Goal: Task Accomplishment & Management: Manage account settings

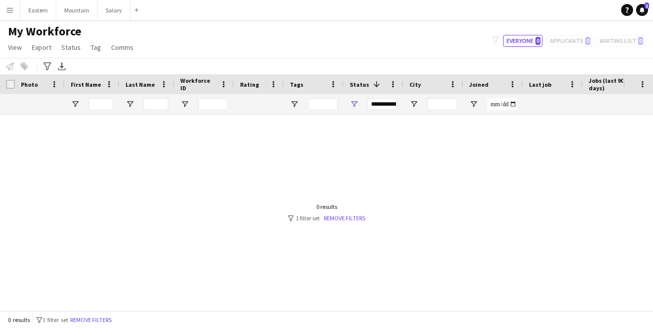
click at [12, 10] on app-icon "Menu" at bounding box center [10, 10] width 8 height 8
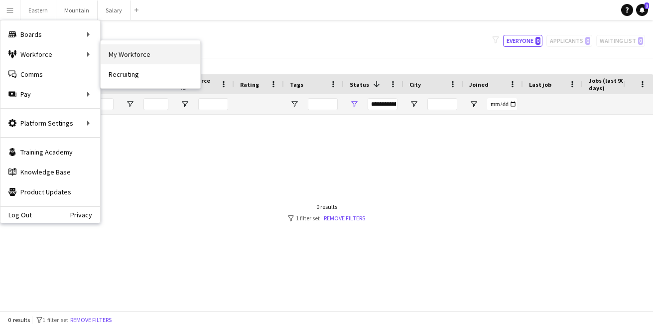
click at [136, 58] on link "My Workforce" at bounding box center [151, 54] width 100 height 20
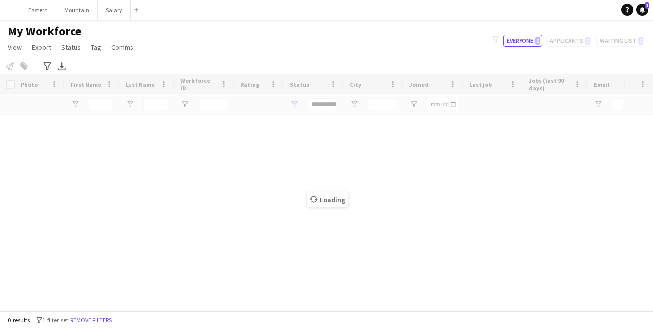
type input "**********"
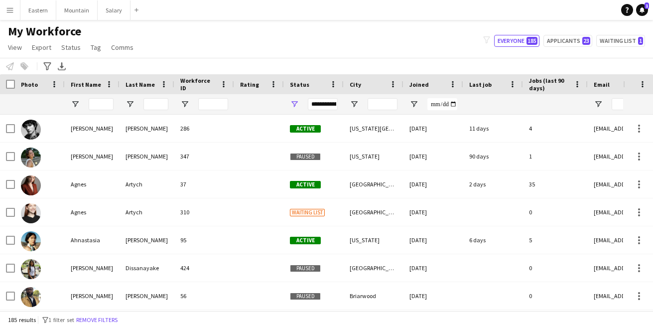
click at [299, 83] on span "Status" at bounding box center [299, 84] width 19 height 7
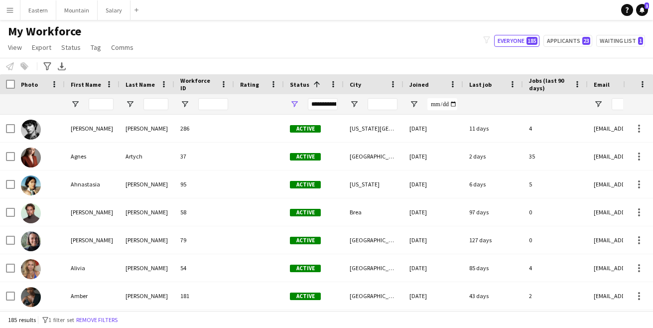
click at [299, 83] on span "Status" at bounding box center [299, 84] width 19 height 7
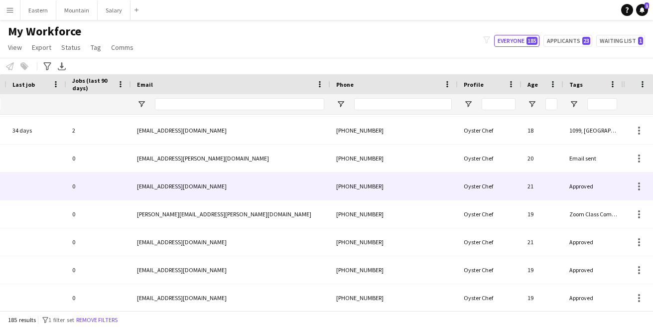
scroll to position [0, 457]
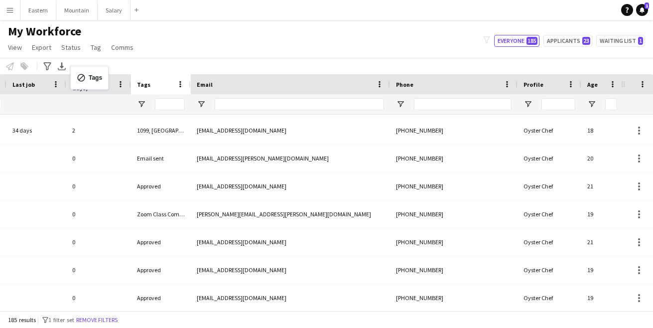
drag, startPoint x: 581, startPoint y: 82, endPoint x: 75, endPoint y: 72, distance: 505.5
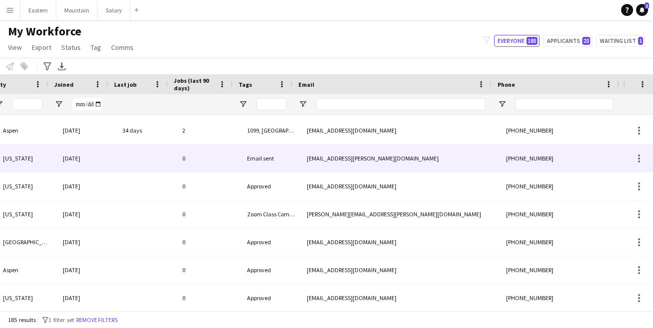
scroll to position [0, 0]
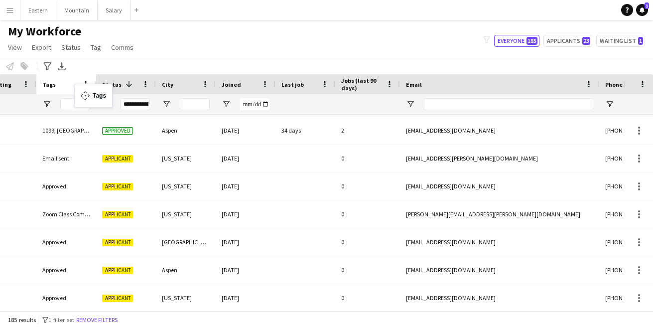
drag, startPoint x: 360, startPoint y: 84, endPoint x: 79, endPoint y: 90, distance: 281.2
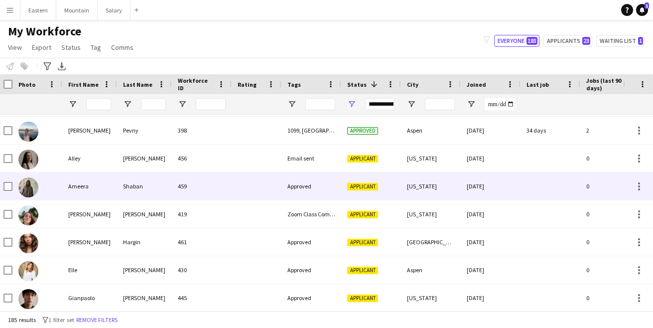
click at [302, 186] on div "Approved" at bounding box center [312, 185] width 60 height 27
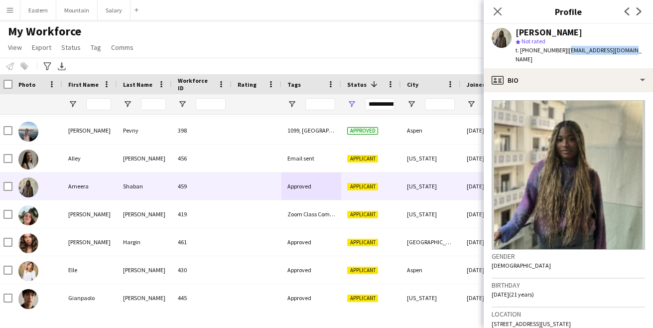
drag, startPoint x: 561, startPoint y: 51, endPoint x: 626, endPoint y: 50, distance: 64.3
copy span "[EMAIL_ADDRESS][DOMAIN_NAME]"
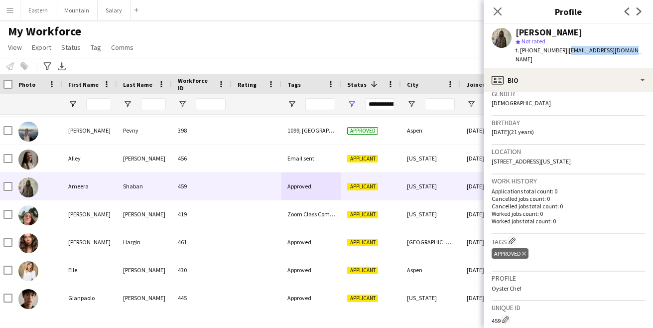
scroll to position [176, 0]
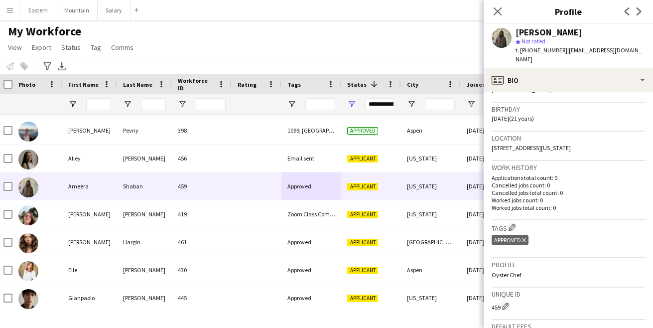
click at [526, 237] on icon "Delete tag" at bounding box center [524, 240] width 4 height 6
click at [515, 224] on app-icon "Edit crew company tags" at bounding box center [512, 227] width 7 height 7
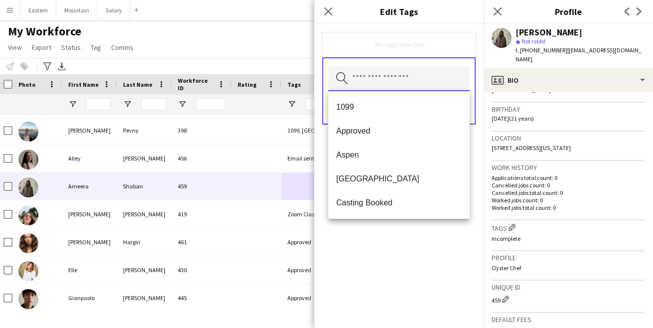
click at [367, 81] on input "text" at bounding box center [399, 78] width 142 height 25
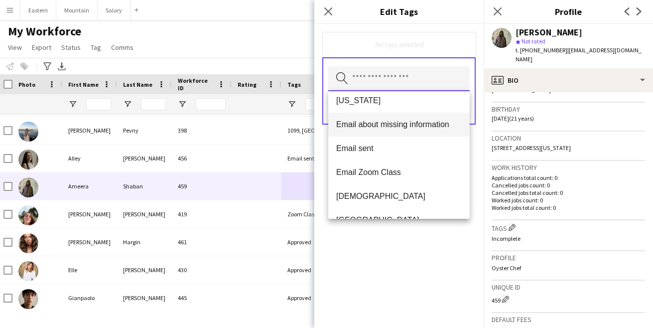
scroll to position [160, 0]
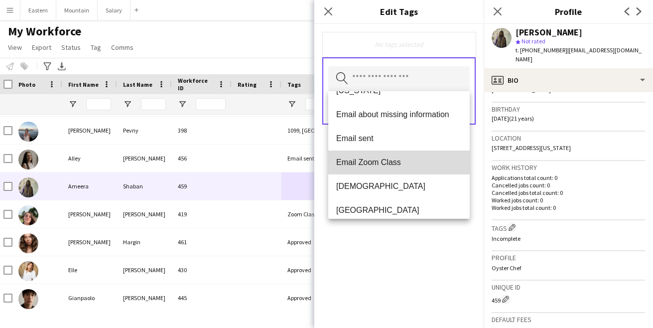
click at [386, 159] on span "Email Zoom Class" at bounding box center [399, 161] width 126 height 9
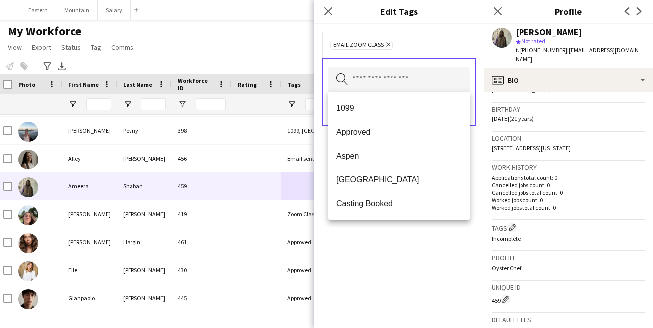
click at [399, 250] on div "Email Zoom Class Remove Search by tag name Save" at bounding box center [398, 176] width 169 height 304
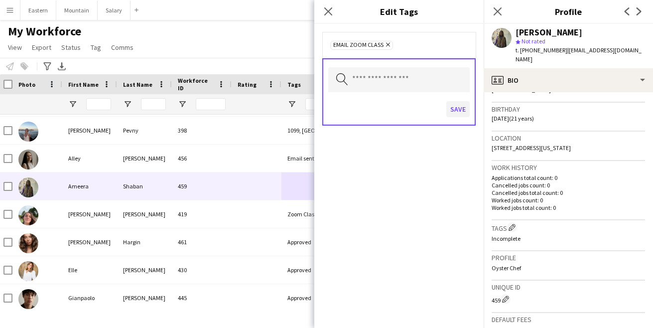
click at [460, 106] on button "Save" at bounding box center [458, 109] width 23 height 16
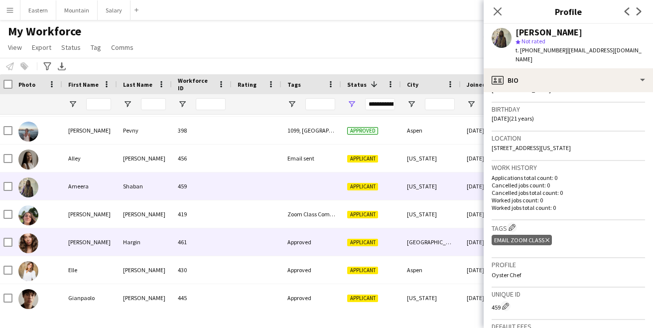
click at [302, 243] on div "Approved" at bounding box center [312, 241] width 60 height 27
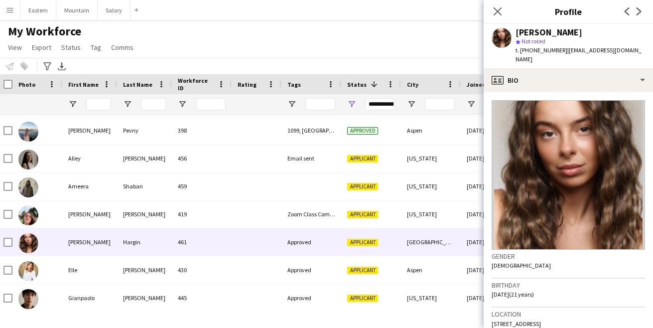
scroll to position [0, 0]
drag, startPoint x: 560, startPoint y: 50, endPoint x: 623, endPoint y: 49, distance: 62.8
click at [623, 49] on div "[PERSON_NAME] star Not rated t. [PHONE_NUMBER] | [EMAIL_ADDRESS][DOMAIN_NAME]" at bounding box center [568, 46] width 169 height 44
copy span "[EMAIL_ADDRESS][DOMAIN_NAME]"
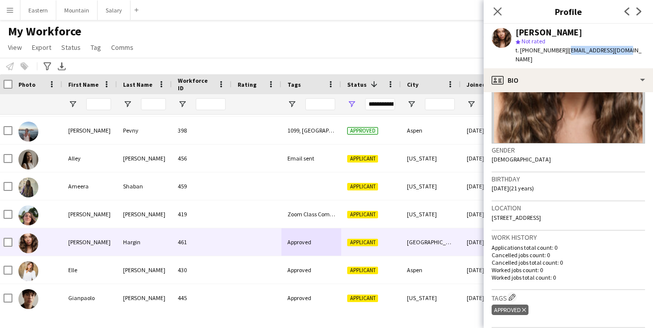
scroll to position [117, 0]
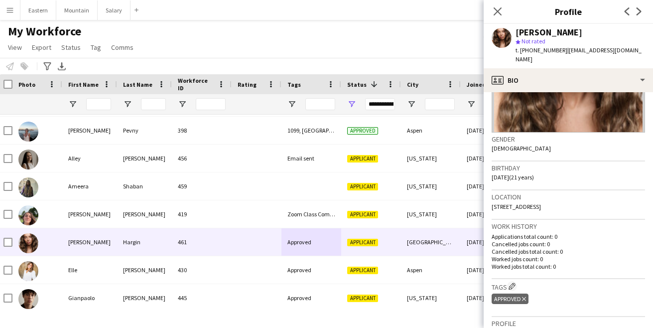
click at [525, 296] on icon "Delete tag" at bounding box center [524, 299] width 4 height 6
click at [513, 283] on app-icon "Edit crew company tags" at bounding box center [512, 286] width 7 height 7
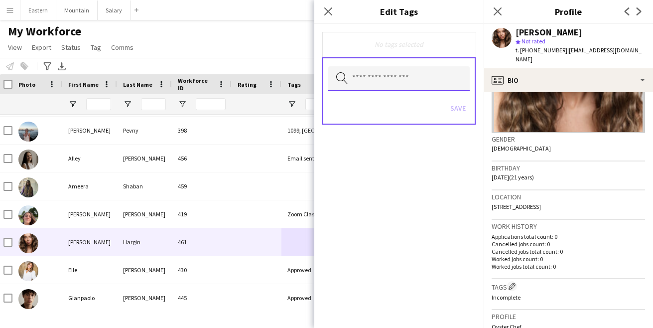
click at [384, 79] on input "text" at bounding box center [399, 78] width 142 height 25
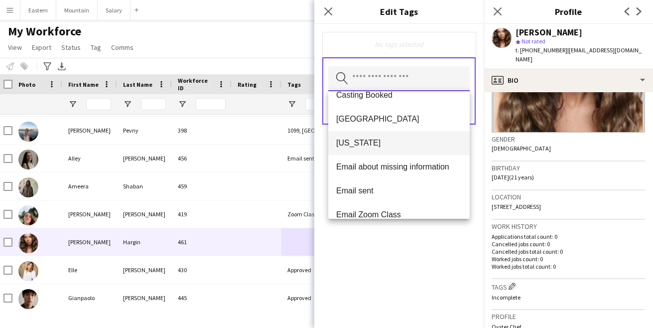
scroll to position [115, 0]
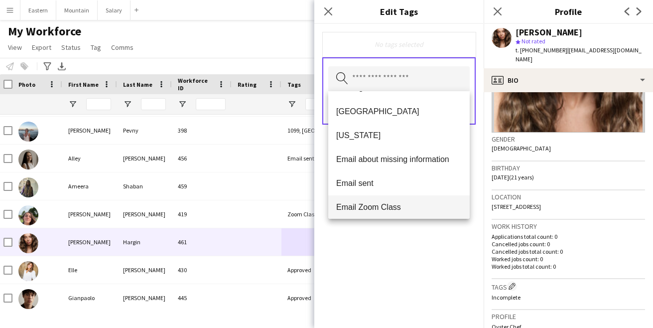
click at [374, 203] on span "Email Zoom Class" at bounding box center [399, 206] width 126 height 9
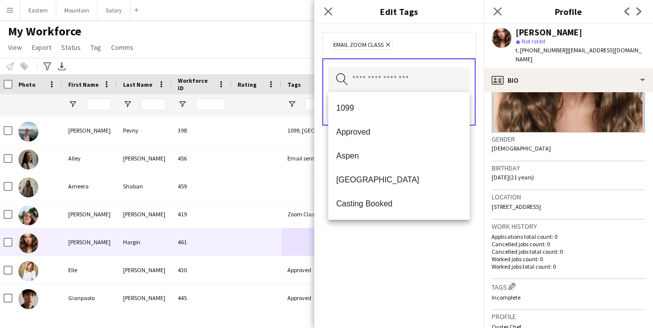
click at [389, 257] on div "Email Zoom Class Remove Search by tag name Save" at bounding box center [398, 176] width 169 height 304
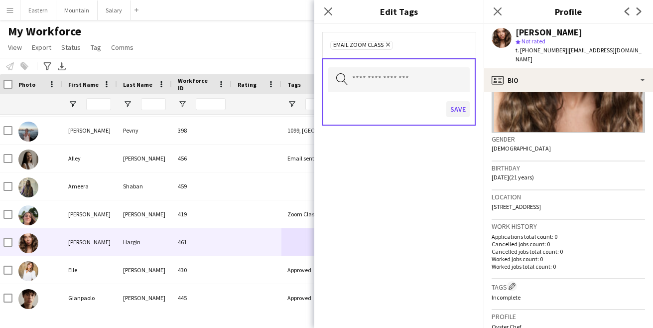
click at [456, 106] on button "Save" at bounding box center [458, 109] width 23 height 16
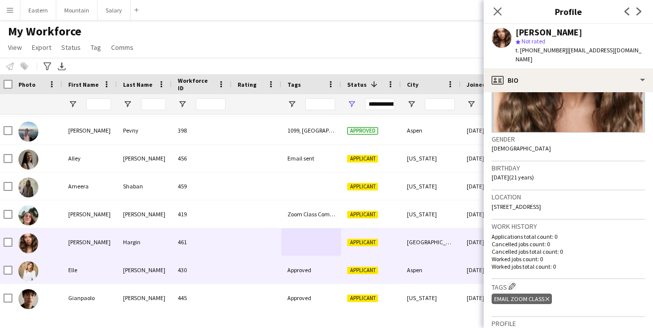
click at [298, 271] on div "Approved" at bounding box center [312, 269] width 60 height 27
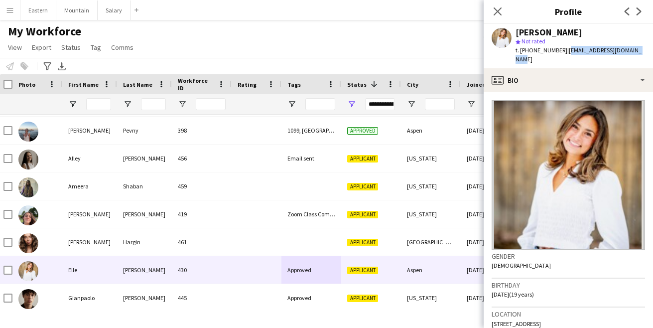
drag, startPoint x: 560, startPoint y: 50, endPoint x: 633, endPoint y: 49, distance: 73.3
click at [633, 49] on div "[PERSON_NAME] star Not rated t. [PHONE_NUMBER] | [EMAIL_ADDRESS][DOMAIN_NAME]" at bounding box center [568, 46] width 169 height 44
copy span "[EMAIL_ADDRESS][DOMAIN_NAME]"
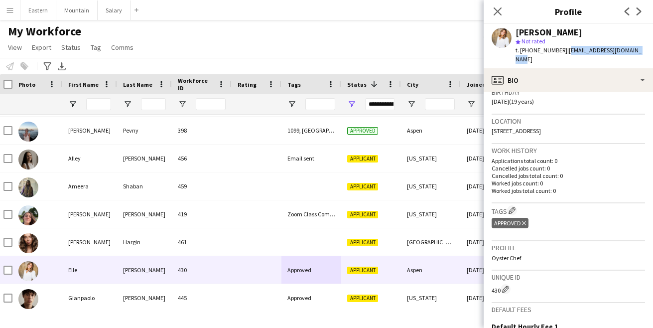
scroll to position [204, 0]
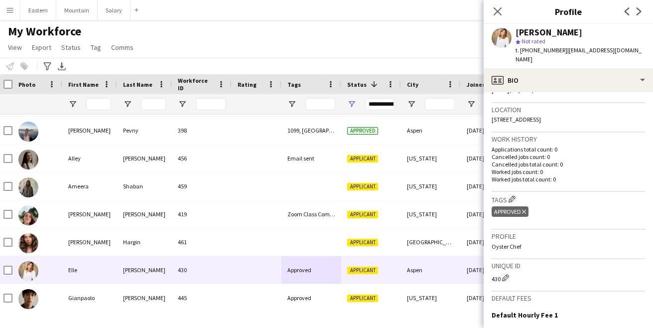
click at [525, 209] on icon "Delete tag" at bounding box center [524, 212] width 4 height 6
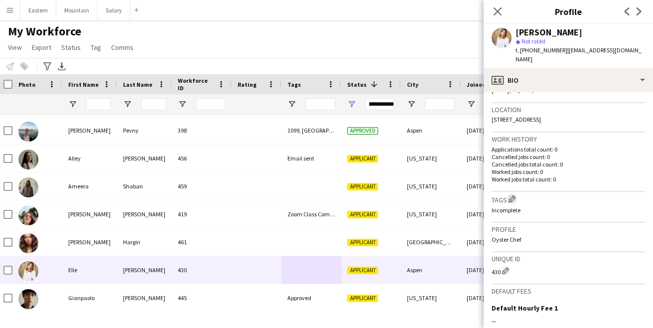
click at [514, 195] on app-icon "Edit crew company tags" at bounding box center [512, 198] width 7 height 7
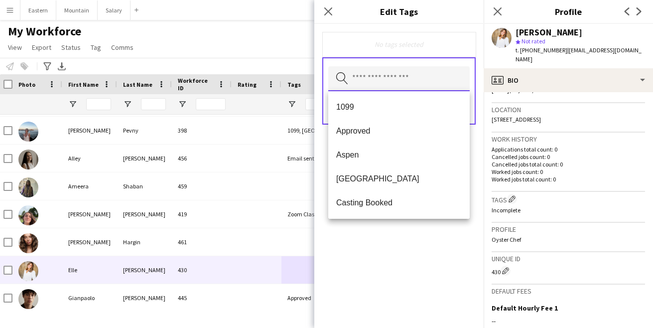
click at [377, 80] on input "text" at bounding box center [399, 78] width 142 height 25
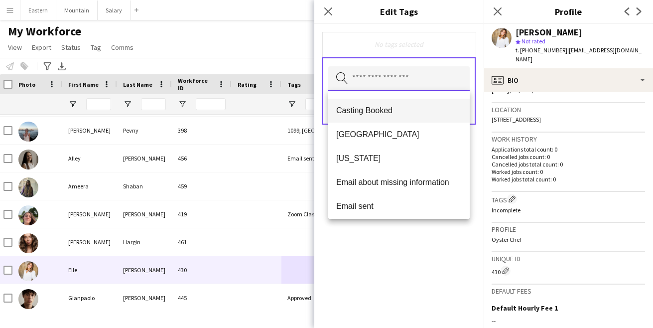
scroll to position [117, 0]
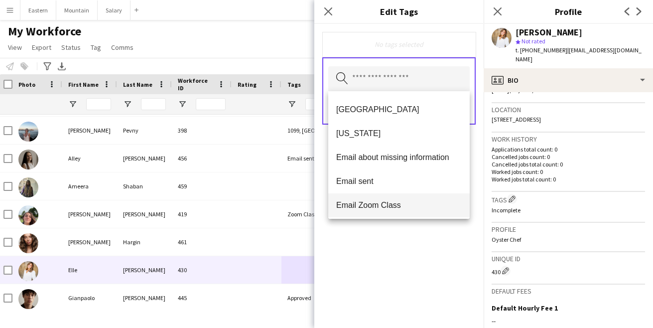
click at [368, 204] on span "Email Zoom Class" at bounding box center [399, 204] width 126 height 9
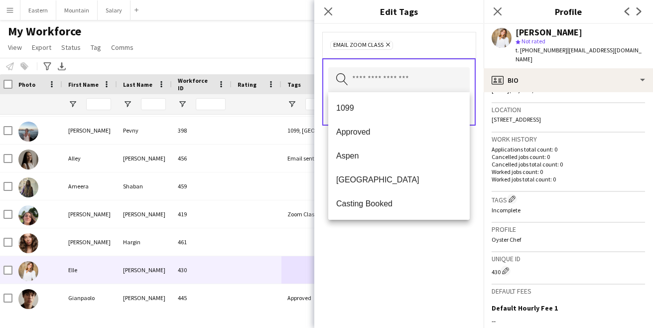
click at [405, 263] on div "Email Zoom Class Remove Search by tag name Save" at bounding box center [398, 176] width 169 height 304
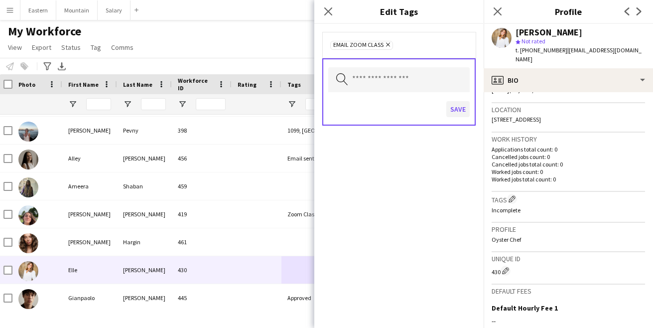
click at [458, 106] on button "Save" at bounding box center [458, 109] width 23 height 16
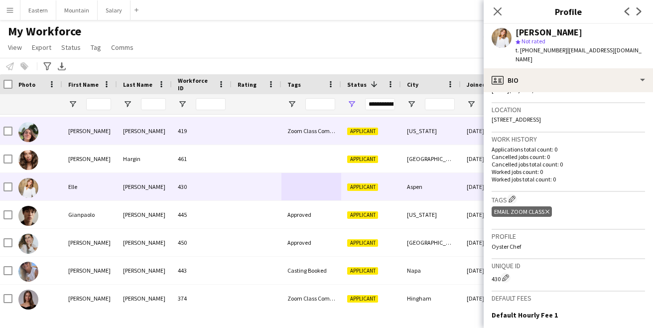
scroll to position [1199, 0]
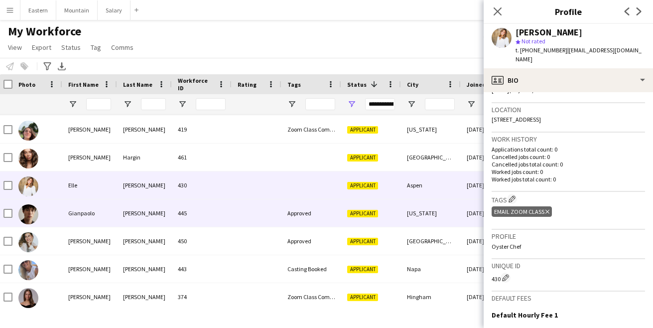
click at [314, 216] on div "Approved" at bounding box center [312, 212] width 60 height 27
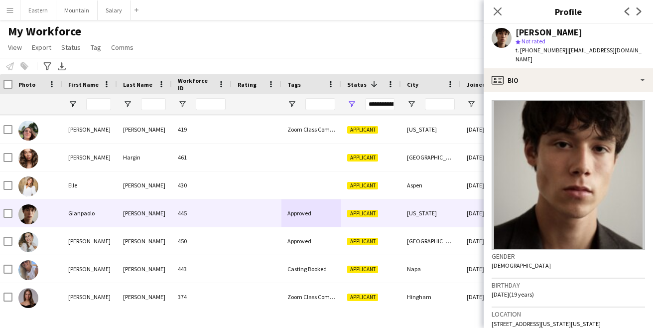
drag, startPoint x: 560, startPoint y: 52, endPoint x: 643, endPoint y: 51, distance: 82.7
click at [643, 51] on div "[PERSON_NAME] star Not rated t. [PHONE_NUMBER] | [EMAIL_ADDRESS][DOMAIN_NAME]" at bounding box center [568, 46] width 169 height 44
copy span "[EMAIL_ADDRESS][DOMAIN_NAME]"
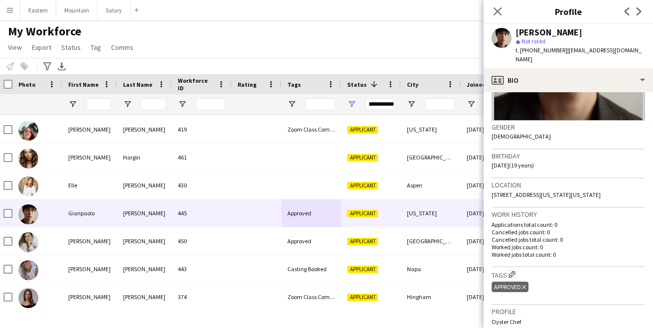
scroll to position [135, 0]
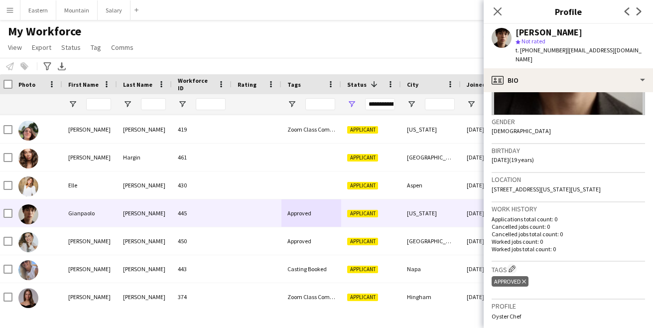
click at [526, 279] on icon "Delete tag" at bounding box center [524, 282] width 4 height 6
click at [515, 265] on app-icon "Edit crew company tags" at bounding box center [512, 268] width 7 height 7
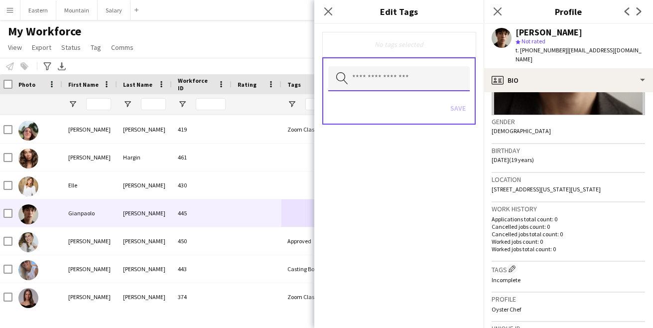
click at [380, 78] on input "text" at bounding box center [399, 78] width 142 height 25
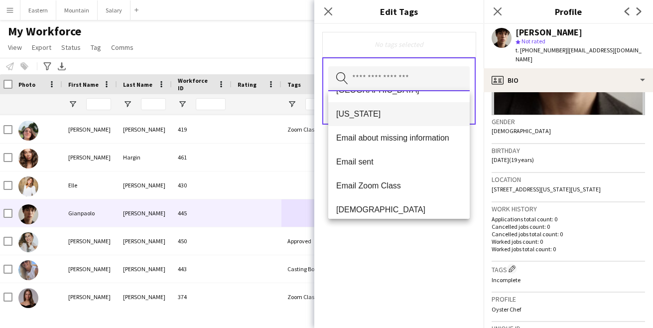
scroll to position [137, 0]
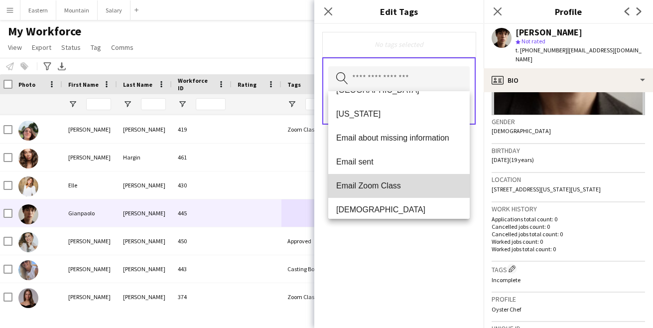
click at [373, 183] on span "Email Zoom Class" at bounding box center [399, 185] width 126 height 9
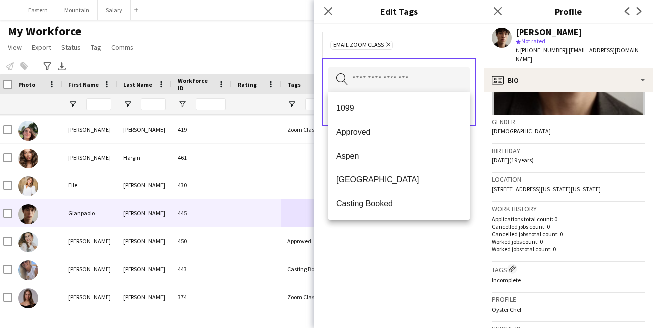
click at [399, 256] on div "Email Zoom Class Remove Search by tag name Save" at bounding box center [398, 176] width 169 height 304
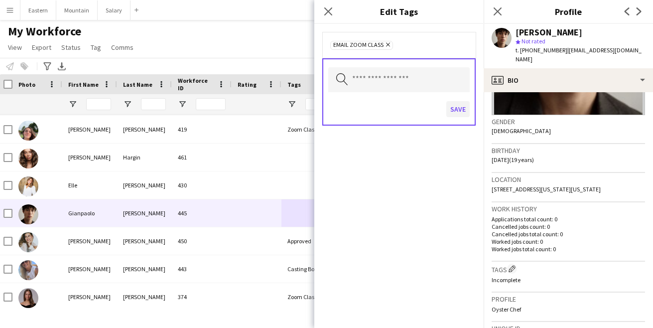
click at [460, 107] on button "Save" at bounding box center [458, 109] width 23 height 16
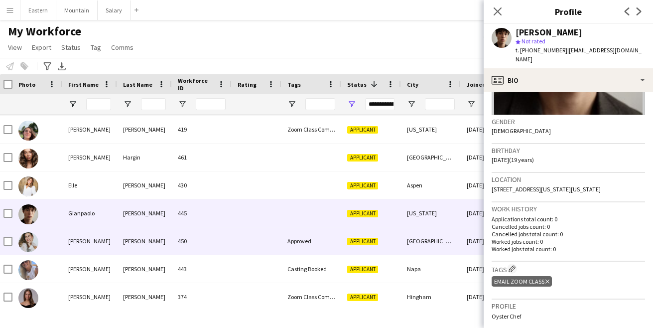
click at [288, 246] on div "Approved" at bounding box center [312, 240] width 60 height 27
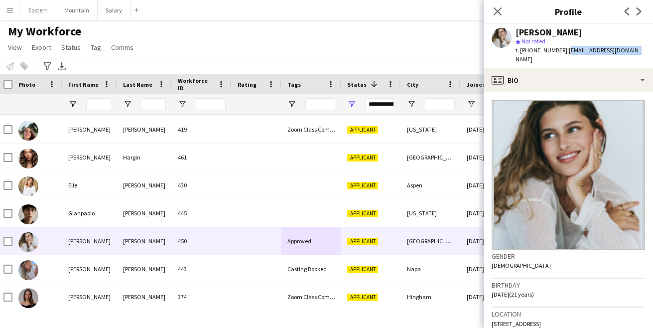
drag, startPoint x: 560, startPoint y: 50, endPoint x: 628, endPoint y: 47, distance: 67.8
click at [628, 47] on div "[PERSON_NAME] star Not rated t. [PHONE_NUMBER] | [EMAIL_ADDRESS][DOMAIN_NAME]" at bounding box center [568, 46] width 169 height 44
copy span "[EMAIL_ADDRESS][DOMAIN_NAME]"
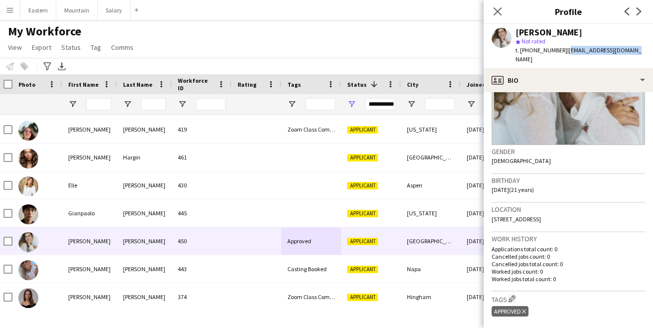
scroll to position [118, 0]
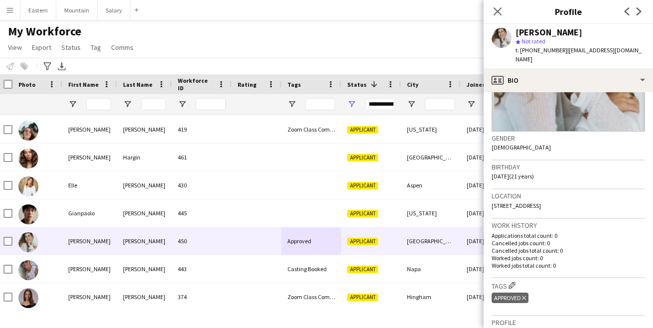
click at [524, 295] on icon "Delete tag" at bounding box center [524, 298] width 4 height 6
click at [514, 282] on app-icon "Edit crew company tags" at bounding box center [512, 285] width 7 height 7
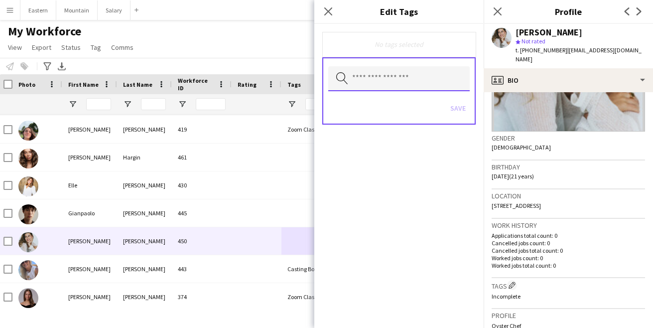
click at [370, 81] on input "text" at bounding box center [399, 78] width 142 height 25
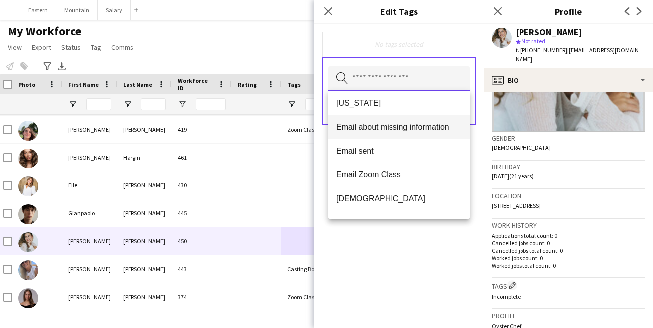
scroll to position [148, 0]
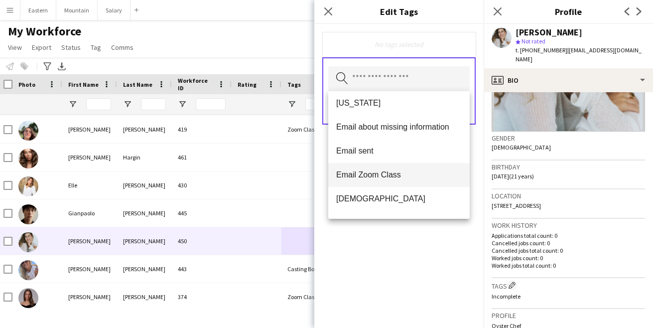
click at [372, 176] on span "Email Zoom Class" at bounding box center [399, 174] width 126 height 9
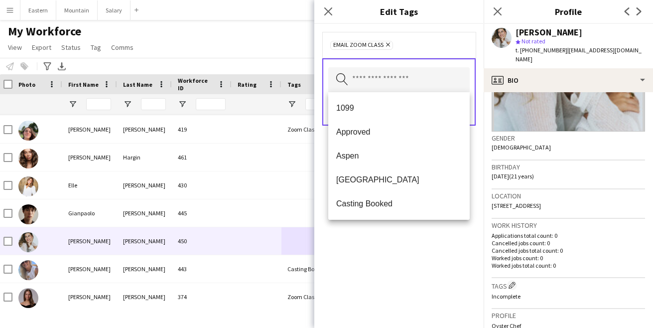
click at [399, 259] on div "Email Zoom Class Remove Search by tag name Save" at bounding box center [398, 176] width 169 height 304
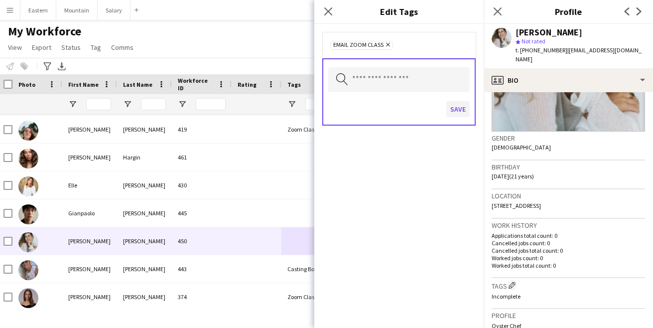
click at [458, 109] on button "Save" at bounding box center [458, 109] width 23 height 16
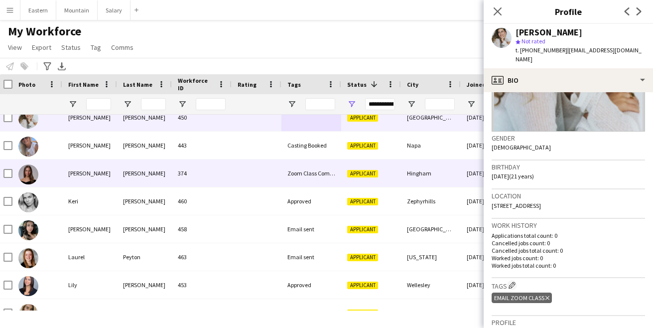
scroll to position [1322, 0]
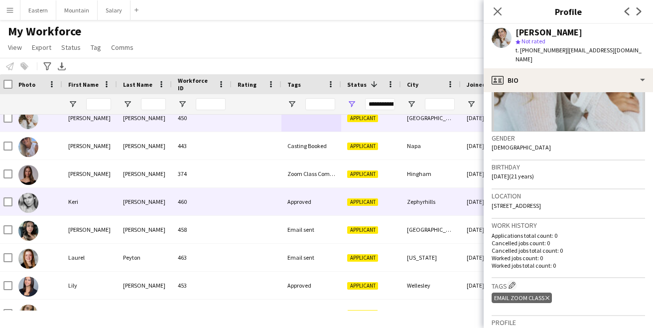
click at [299, 208] on div "Approved" at bounding box center [312, 201] width 60 height 27
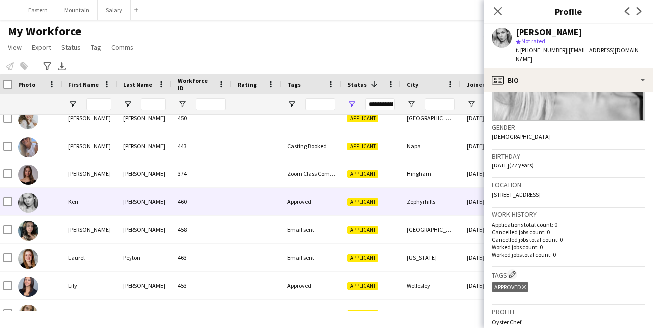
scroll to position [140, 0]
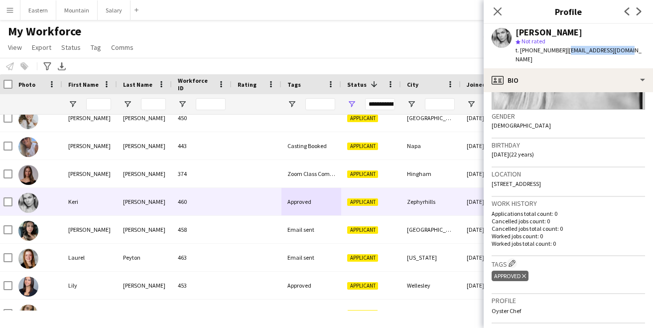
drag, startPoint x: 560, startPoint y: 50, endPoint x: 622, endPoint y: 47, distance: 61.4
click at [622, 47] on div "[PERSON_NAME] star Not rated t. [PHONE_NUMBER] | [EMAIL_ADDRESS][DOMAIN_NAME]" at bounding box center [568, 46] width 169 height 44
copy span "[EMAIL_ADDRESS][DOMAIN_NAME]"
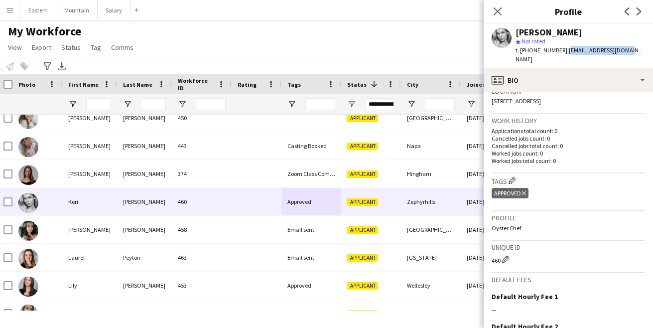
scroll to position [230, 0]
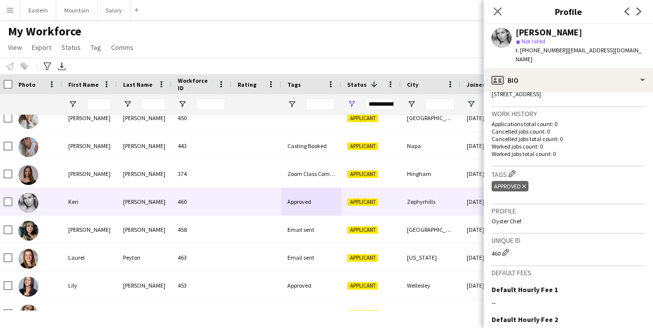
click at [525, 183] on icon "Delete tag" at bounding box center [524, 186] width 4 height 6
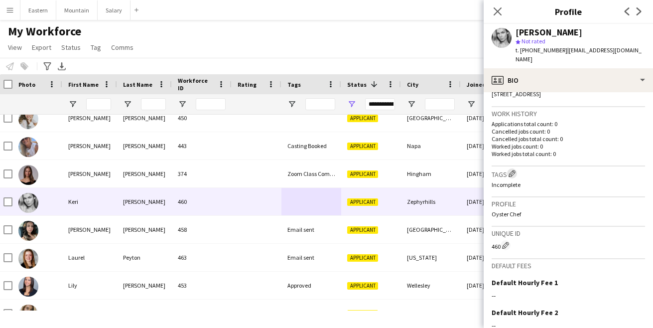
click at [510, 170] on app-icon "Edit crew company tags" at bounding box center [512, 173] width 7 height 7
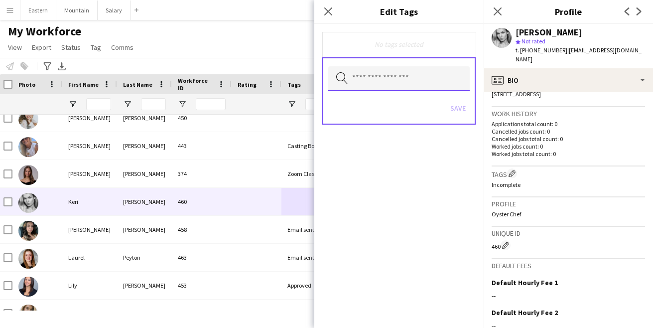
click at [396, 79] on input "text" at bounding box center [399, 78] width 142 height 25
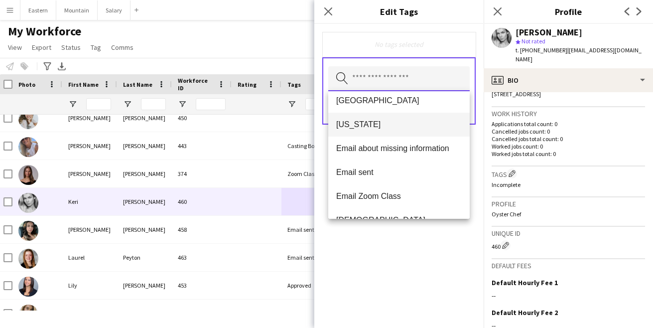
scroll to position [127, 0]
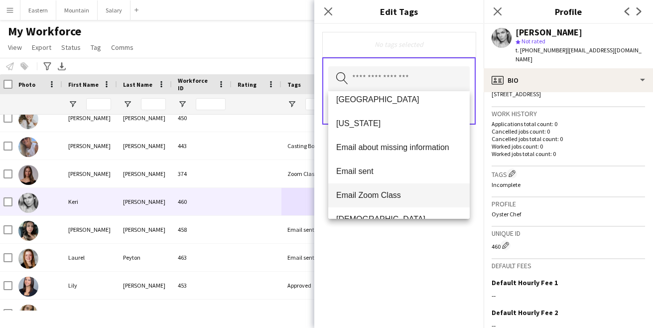
click at [387, 191] on span "Email Zoom Class" at bounding box center [399, 194] width 126 height 9
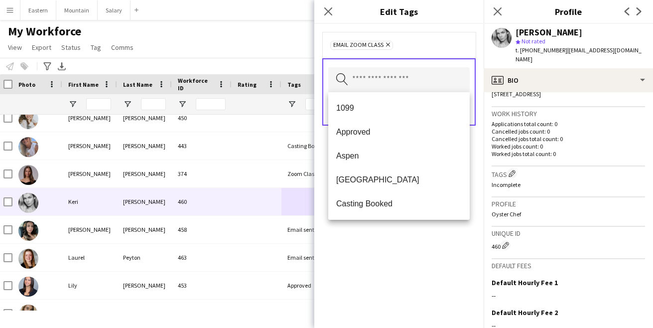
click at [399, 256] on div "Email Zoom Class Remove Search by tag name Save" at bounding box center [398, 176] width 169 height 304
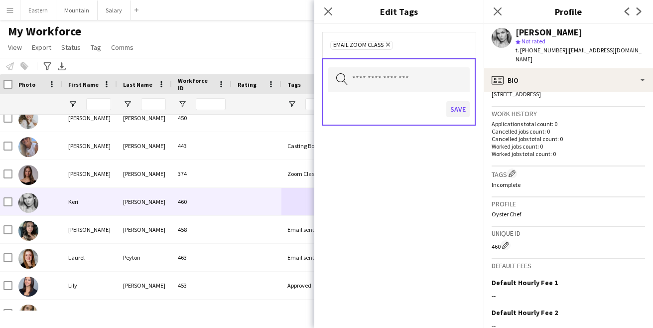
click at [459, 110] on button "Save" at bounding box center [458, 109] width 23 height 16
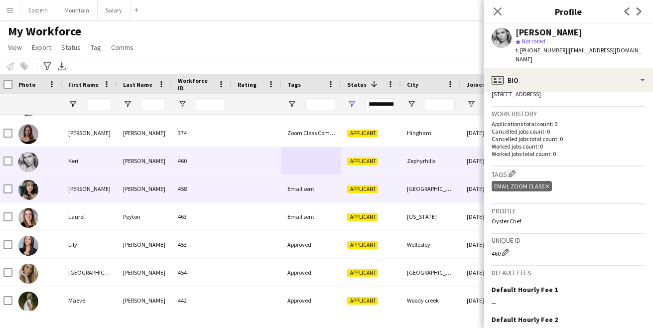
scroll to position [1370, 0]
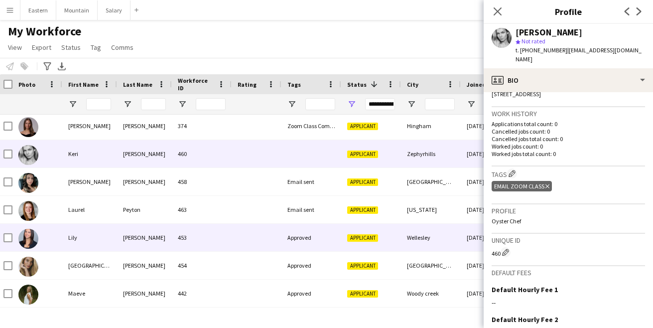
click at [290, 236] on div "Approved" at bounding box center [312, 237] width 60 height 27
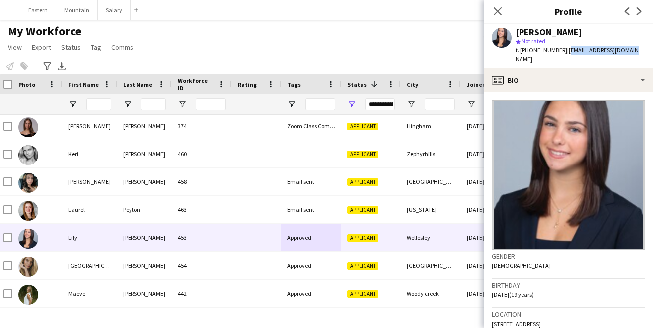
drag, startPoint x: 560, startPoint y: 50, endPoint x: 633, endPoint y: 47, distance: 72.8
click at [634, 47] on app-profile-header "[PERSON_NAME] star Not rated t. [PHONE_NUMBER] | [EMAIL_ADDRESS][DOMAIN_NAME]" at bounding box center [568, 46] width 169 height 44
copy span "[EMAIL_ADDRESS][DOMAIN_NAME]"
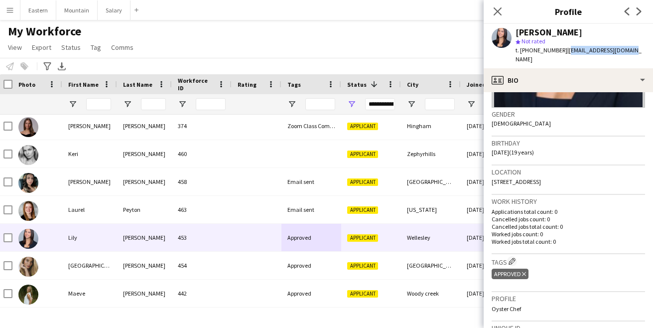
scroll to position [146, 0]
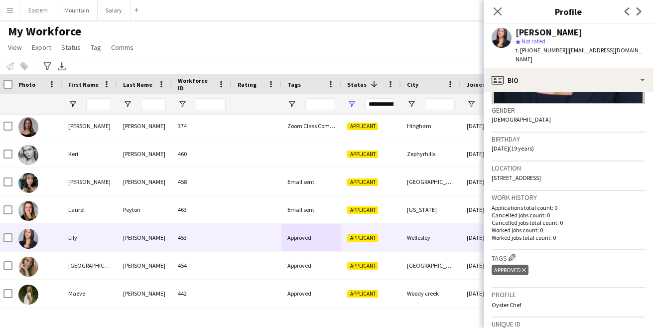
click at [526, 267] on icon "Delete tag" at bounding box center [524, 270] width 4 height 6
click at [512, 254] on app-icon "Edit crew company tags" at bounding box center [512, 257] width 7 height 7
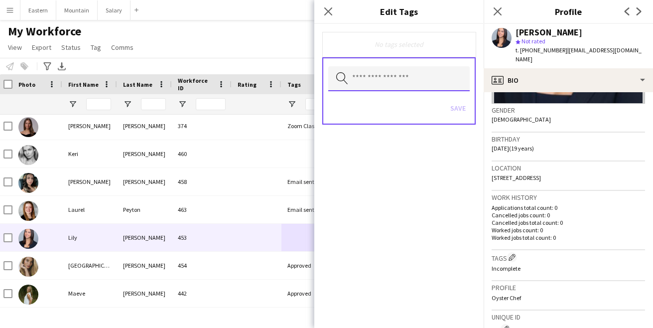
click at [371, 83] on input "text" at bounding box center [399, 78] width 142 height 25
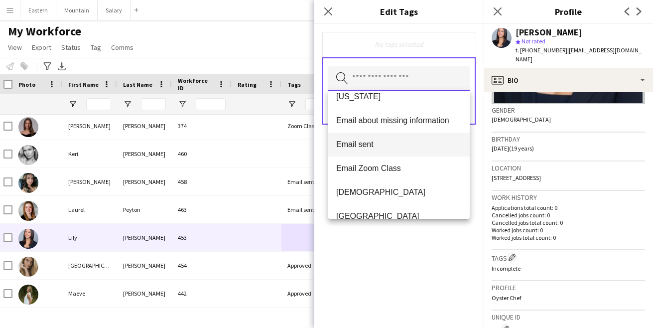
scroll to position [157, 0]
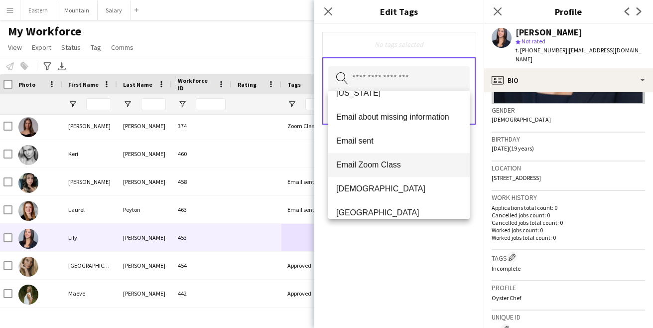
click at [365, 164] on span "Email Zoom Class" at bounding box center [399, 164] width 126 height 9
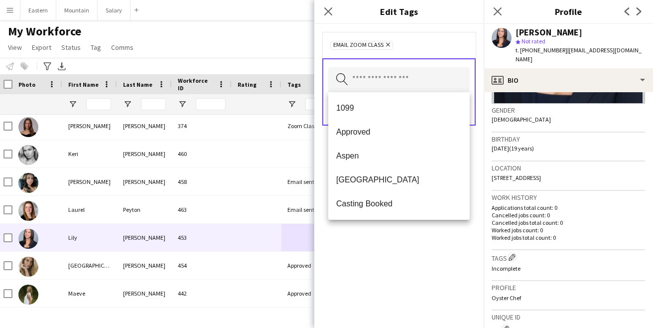
click at [389, 260] on div "Email Zoom Class Remove Search by tag name Save" at bounding box center [398, 176] width 169 height 304
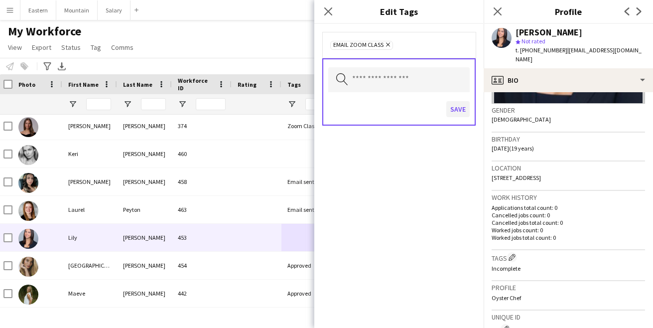
click at [456, 111] on button "Save" at bounding box center [458, 109] width 23 height 16
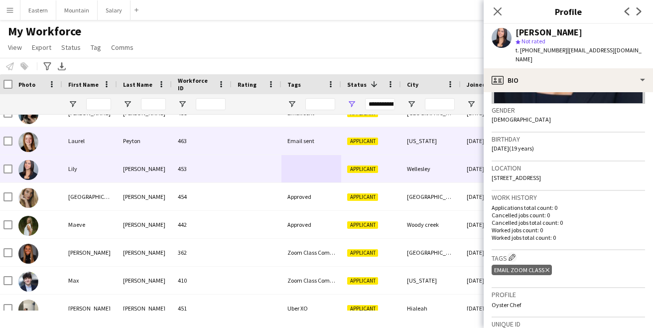
scroll to position [1440, 0]
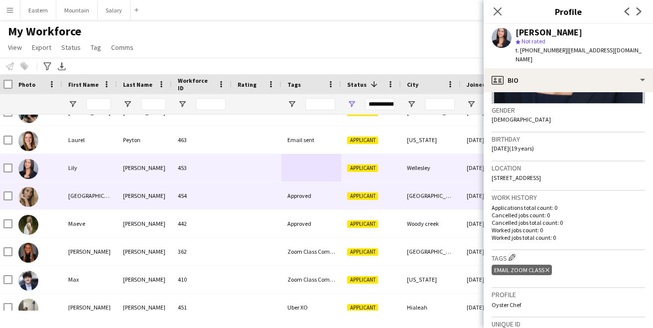
click at [238, 201] on div at bounding box center [257, 195] width 50 height 27
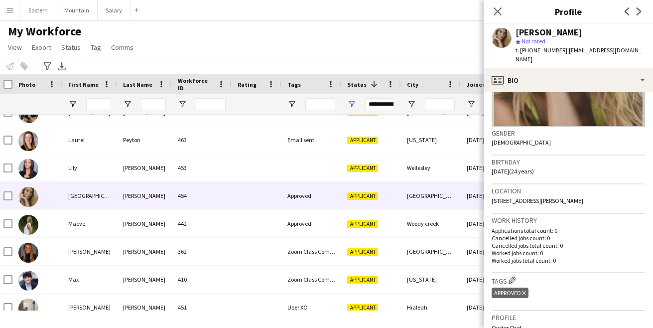
scroll to position [125, 0]
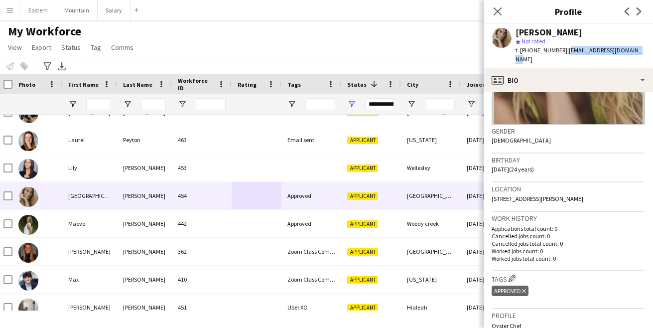
drag, startPoint x: 561, startPoint y: 50, endPoint x: 637, endPoint y: 48, distance: 76.8
click at [637, 48] on div "[PERSON_NAME] star Not rated t. [PHONE_NUMBER] | [EMAIL_ADDRESS][DOMAIN_NAME]" at bounding box center [568, 46] width 169 height 44
copy span "[EMAIL_ADDRESS][DOMAIN_NAME]"
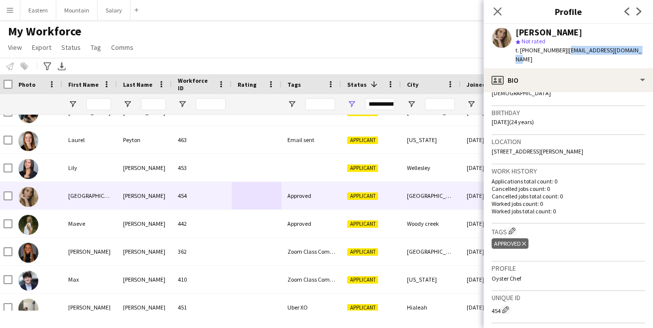
scroll to position [189, 0]
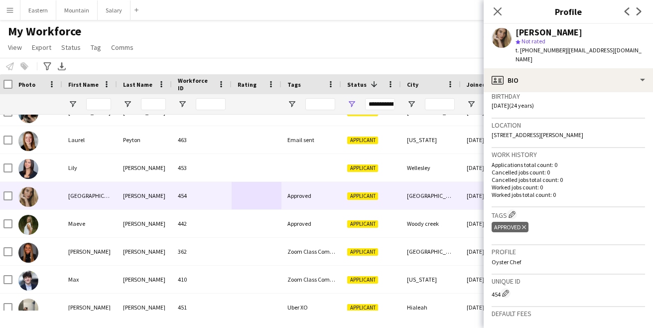
click at [525, 224] on icon "Delete tag" at bounding box center [524, 227] width 4 height 6
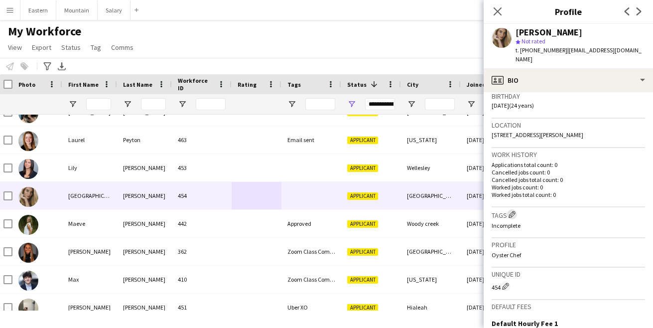
click at [516, 211] on app-icon "Edit crew company tags" at bounding box center [512, 214] width 7 height 7
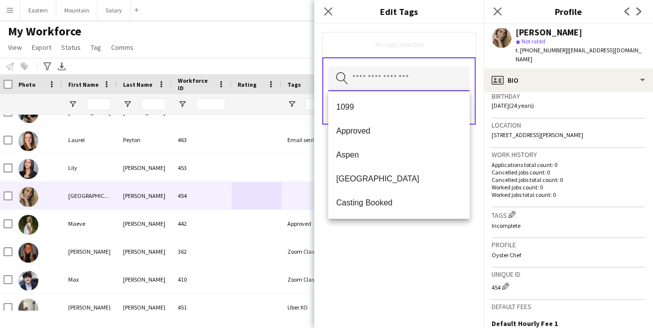
click at [373, 82] on input "text" at bounding box center [399, 78] width 142 height 25
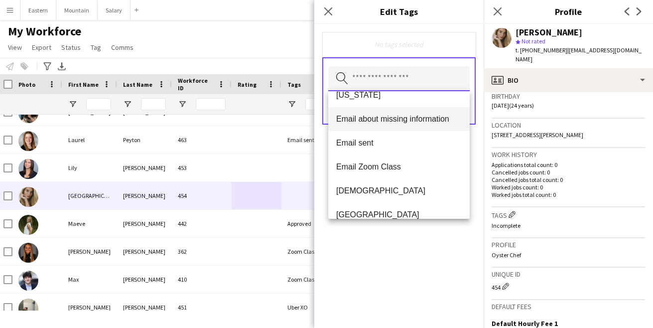
scroll to position [160, 0]
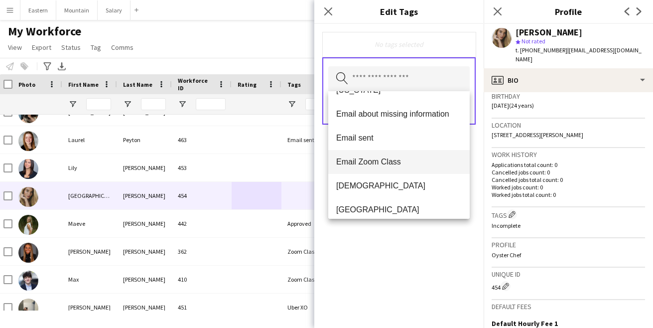
click at [380, 162] on span "Email Zoom Class" at bounding box center [399, 161] width 126 height 9
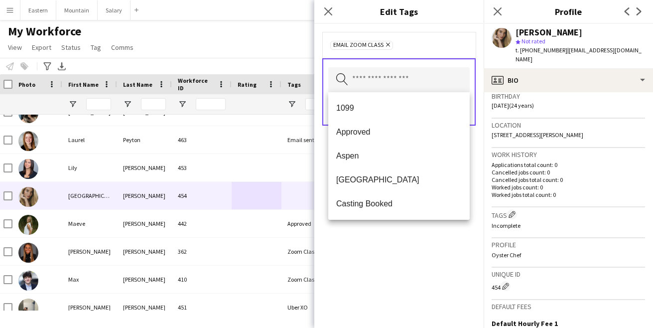
click at [387, 244] on div "Email Zoom Class Remove Search by tag name Save" at bounding box center [398, 176] width 169 height 304
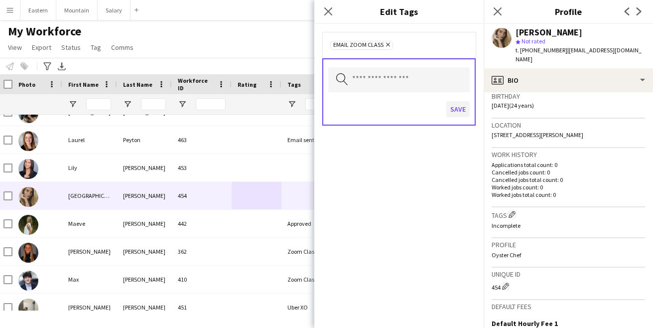
click at [458, 106] on button "Save" at bounding box center [458, 109] width 23 height 16
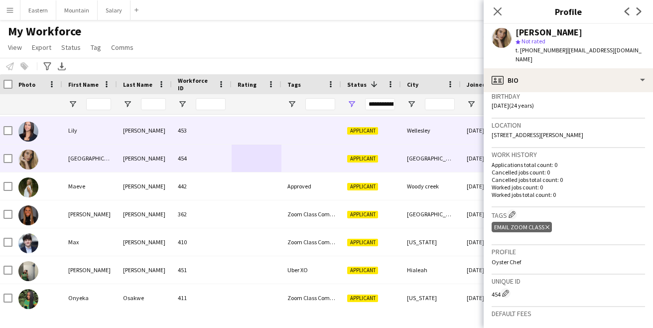
scroll to position [1480, 0]
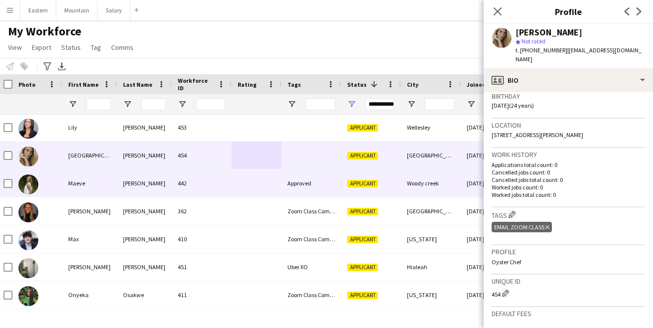
click at [285, 182] on div "Approved" at bounding box center [312, 182] width 60 height 27
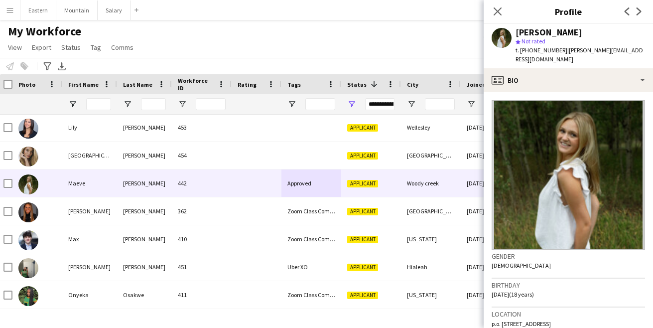
drag, startPoint x: 561, startPoint y: 49, endPoint x: 653, endPoint y: 49, distance: 92.7
click at [653, 49] on html "Menu Boards Boards Boards All jobs Status Workforce Workforce My Workforce Recr…" at bounding box center [326, 164] width 653 height 328
click at [606, 38] on div "star Not rated" at bounding box center [581, 41] width 130 height 9
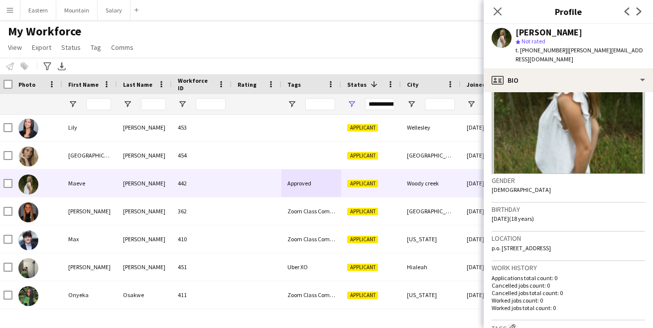
scroll to position [80, 0]
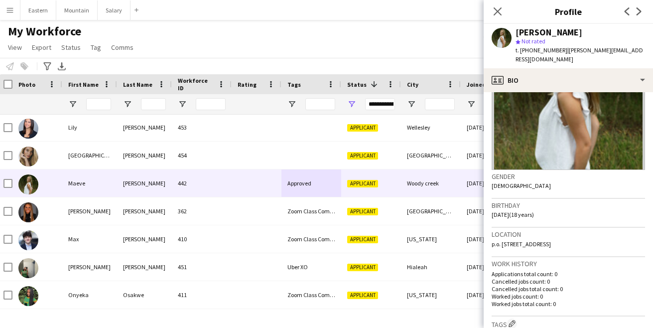
drag, startPoint x: 524, startPoint y: 233, endPoint x: 605, endPoint y: 234, distance: 80.7
click at [605, 234] on div "Location p.o. [STREET_ADDRESS]" at bounding box center [569, 242] width 154 height 29
copy span "[GEOGRAPHIC_DATA]"
drag, startPoint x: 561, startPoint y: 50, endPoint x: 646, endPoint y: 52, distance: 85.8
click at [646, 52] on app-profile-header "[PERSON_NAME] star Not rated t. [PHONE_NUMBER] | [PERSON_NAME][EMAIL_ADDRESS][D…" at bounding box center [568, 46] width 169 height 44
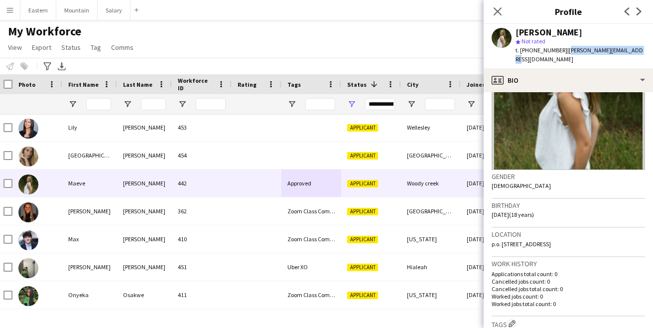
copy span "[PERSON_NAME][EMAIL_ADDRESS][DOMAIN_NAME]"
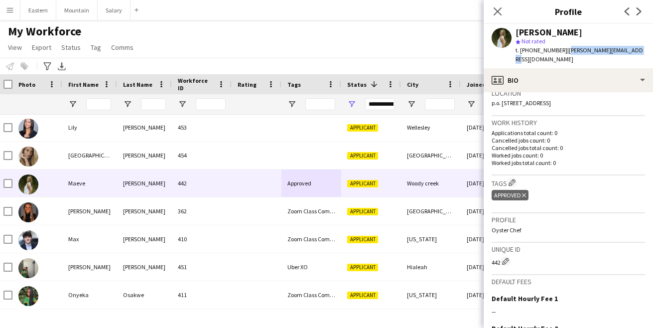
scroll to position [220, 0]
click at [526, 193] on icon "Delete tag" at bounding box center [524, 196] width 4 height 6
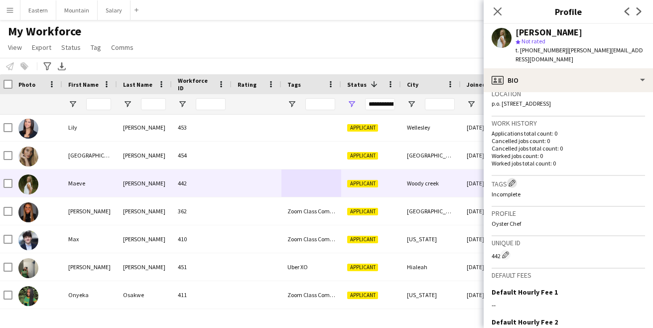
click at [513, 179] on app-icon "Edit crew company tags" at bounding box center [512, 182] width 7 height 7
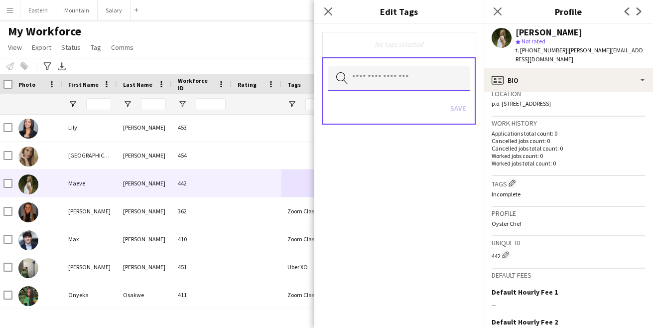
click at [405, 78] on input "text" at bounding box center [399, 78] width 142 height 25
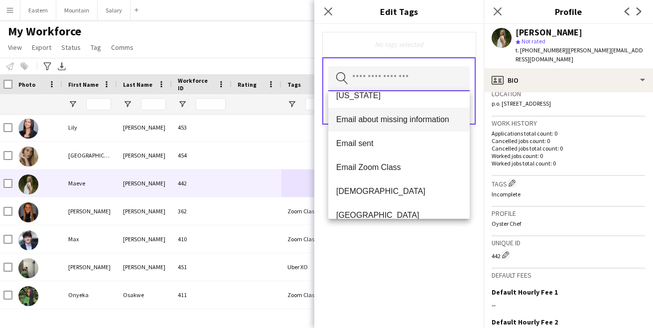
scroll to position [160, 0]
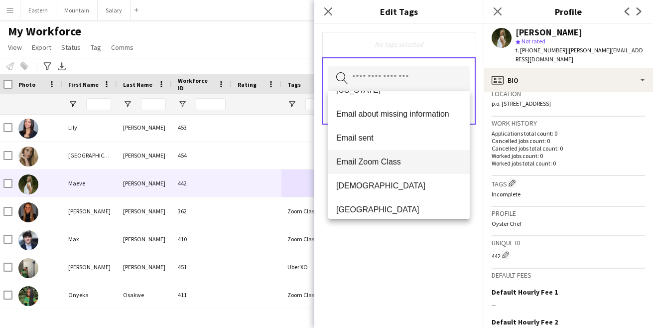
click at [374, 163] on span "Email Zoom Class" at bounding box center [399, 161] width 126 height 9
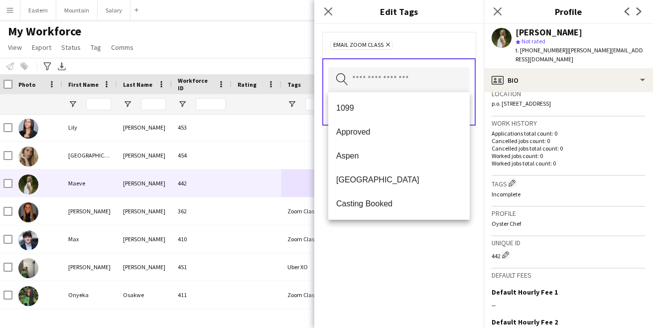
click at [415, 253] on div "Email Zoom Class Remove Search by tag name Save" at bounding box center [398, 176] width 169 height 304
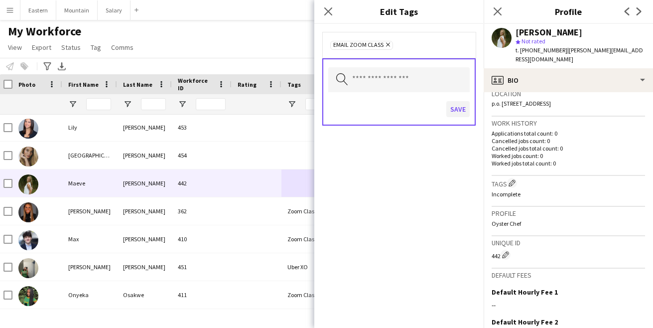
click at [457, 107] on button "Save" at bounding box center [458, 109] width 23 height 16
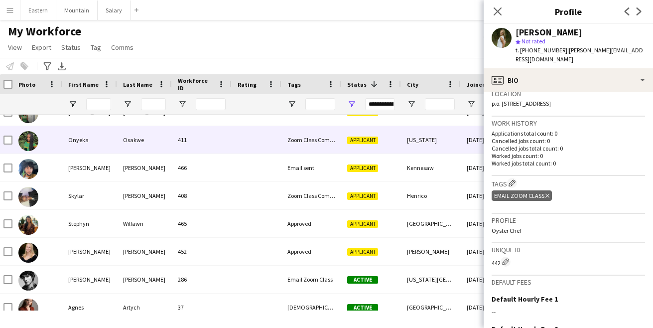
scroll to position [1640, 0]
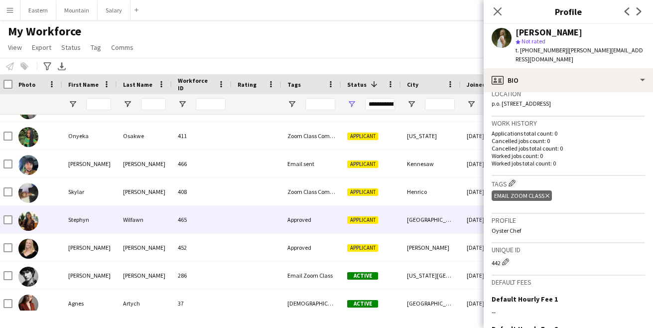
click at [296, 220] on div "Approved" at bounding box center [312, 219] width 60 height 27
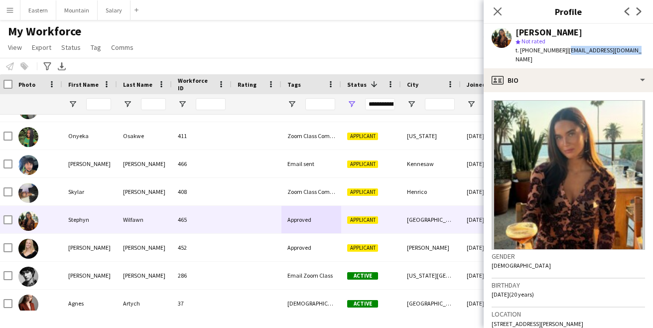
drag, startPoint x: 561, startPoint y: 50, endPoint x: 635, endPoint y: 51, distance: 74.3
click at [635, 51] on app-profile-header "[PERSON_NAME] star Not rated t. [PHONE_NUMBER] | [EMAIL_ADDRESS][DOMAIN_NAME]" at bounding box center [568, 46] width 169 height 44
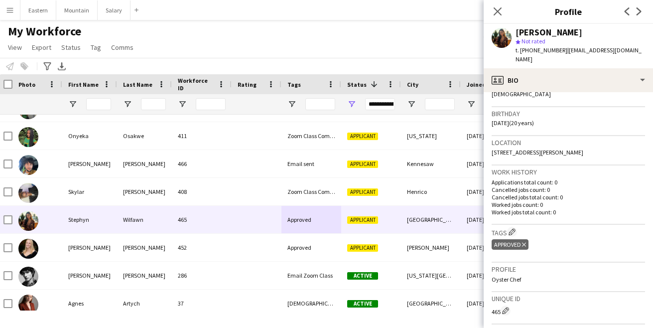
click at [525, 242] on icon "Delete tag" at bounding box center [524, 245] width 4 height 6
click at [513, 228] on app-icon "Edit crew company tags" at bounding box center [512, 231] width 7 height 7
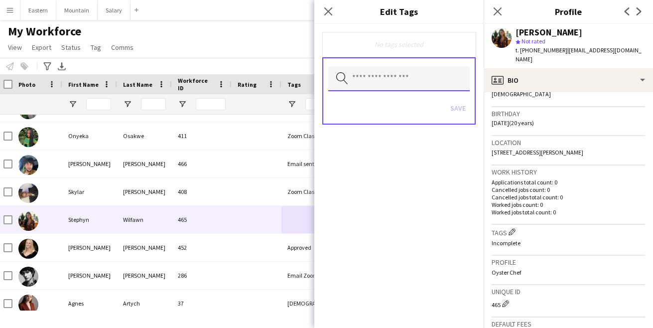
click at [396, 85] on input "text" at bounding box center [399, 78] width 142 height 25
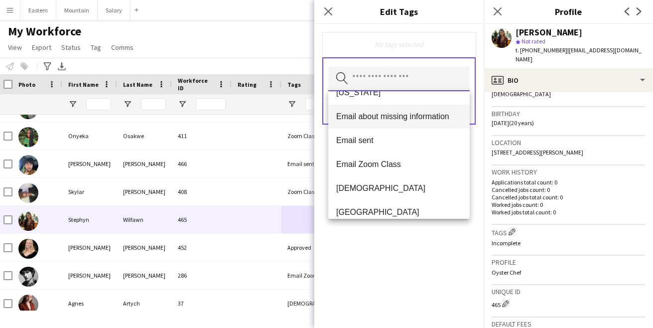
scroll to position [162, 0]
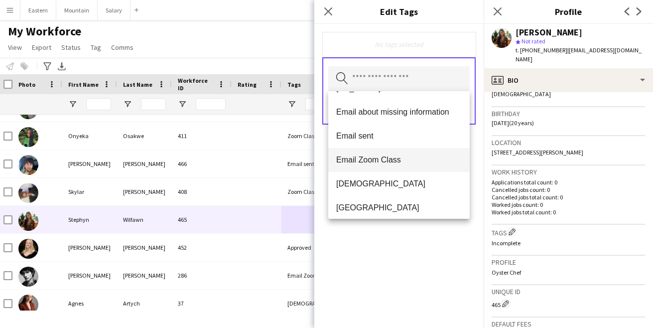
click at [392, 161] on span "Email Zoom Class" at bounding box center [399, 159] width 126 height 9
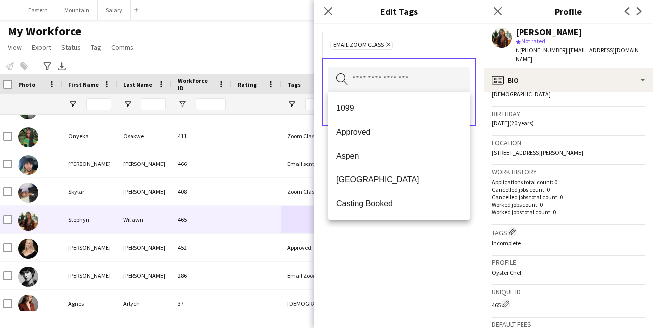
click at [409, 264] on div "Email Zoom Class Remove Search by tag name Save" at bounding box center [398, 176] width 169 height 304
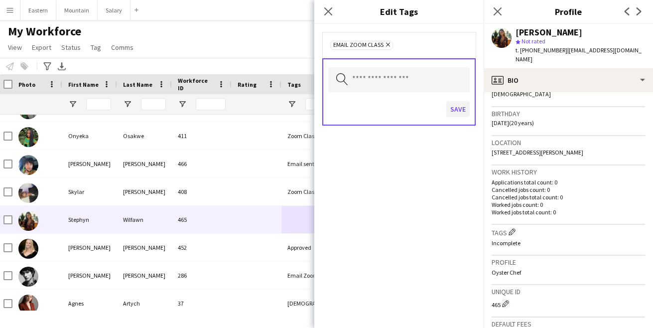
click at [458, 109] on button "Save" at bounding box center [458, 109] width 23 height 16
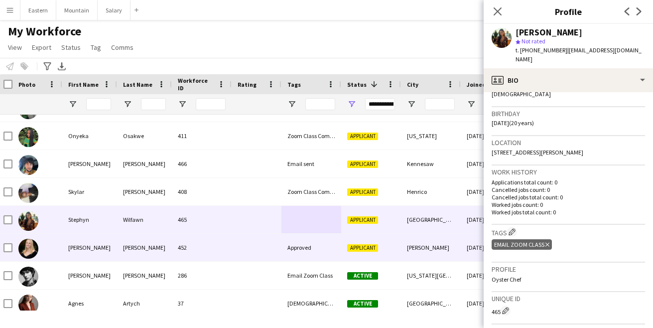
click at [304, 248] on div "Approved" at bounding box center [312, 247] width 60 height 27
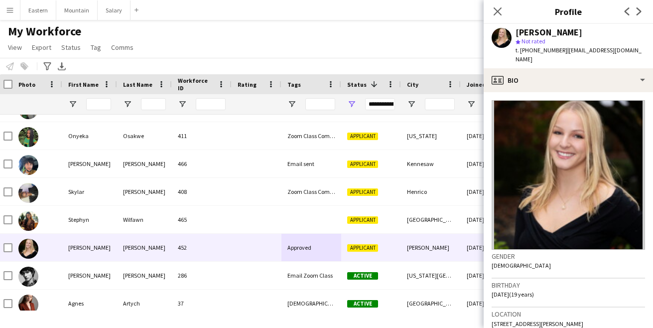
drag, startPoint x: 560, startPoint y: 50, endPoint x: 654, endPoint y: 51, distance: 94.2
click at [653, 51] on html "Menu Boards Boards Boards All jobs Status Workforce Workforce My Workforce Recr…" at bounding box center [326, 164] width 653 height 328
click at [622, 44] on div "star Not rated" at bounding box center [581, 41] width 130 height 9
drag, startPoint x: 560, startPoint y: 51, endPoint x: 641, endPoint y: 52, distance: 81.3
click at [641, 52] on div "[PERSON_NAME] star Not rated t. [PHONE_NUMBER] | [EMAIL_ADDRESS][DOMAIN_NAME]" at bounding box center [568, 46] width 169 height 44
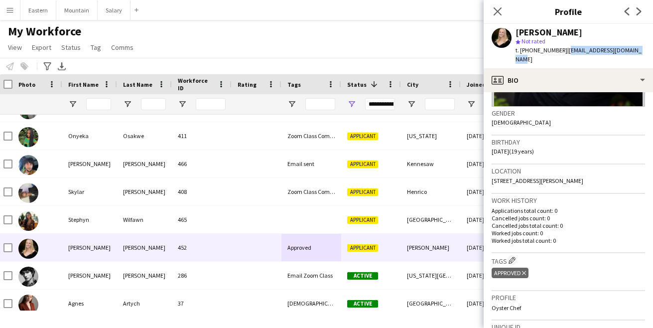
scroll to position [262, 0]
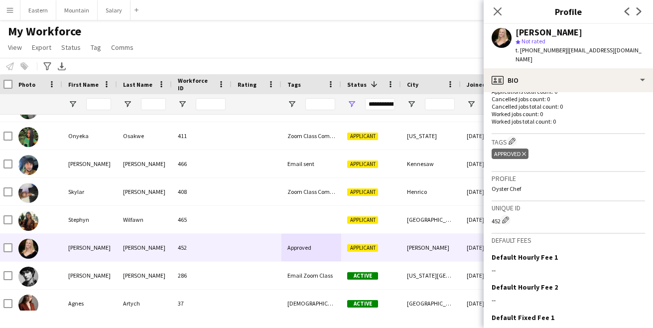
click at [524, 151] on icon "Delete tag" at bounding box center [524, 154] width 4 height 6
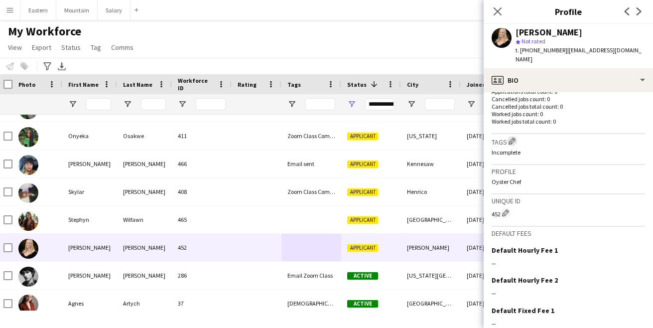
click at [513, 138] on app-icon "Edit crew company tags" at bounding box center [512, 141] width 7 height 7
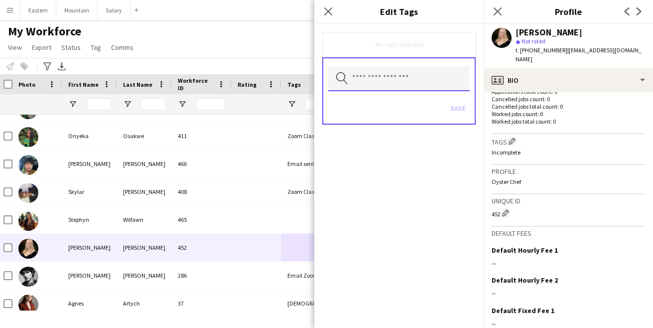
click at [367, 76] on input "text" at bounding box center [399, 78] width 142 height 25
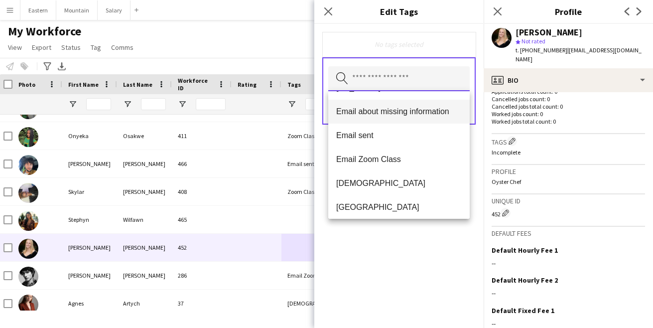
scroll to position [163, 0]
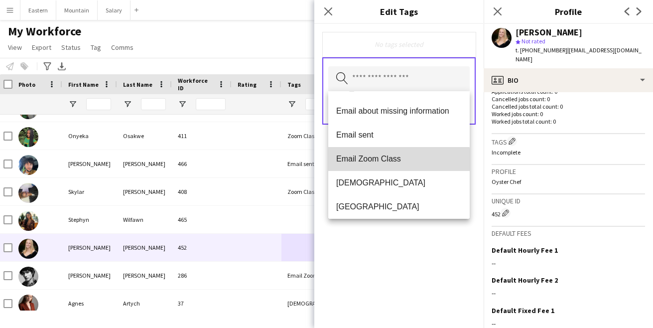
click at [386, 161] on span "Email Zoom Class" at bounding box center [399, 158] width 126 height 9
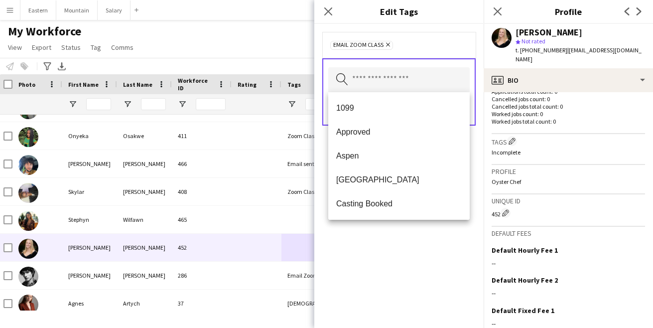
click at [411, 275] on div "Email Zoom Class Remove Search by tag name Save" at bounding box center [398, 176] width 169 height 304
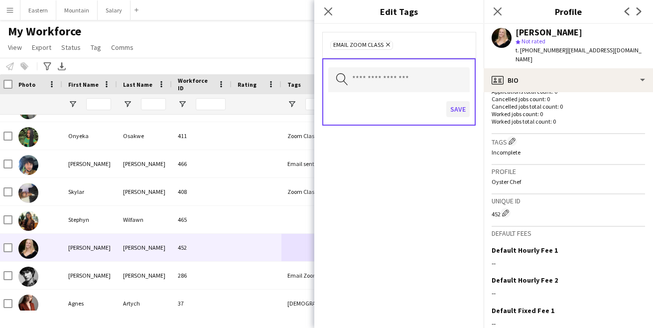
click at [461, 106] on button "Save" at bounding box center [458, 109] width 23 height 16
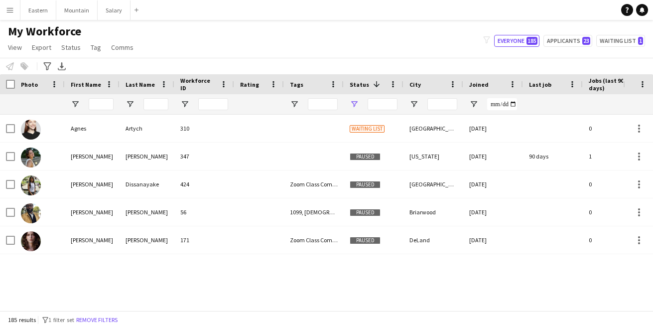
type input "**********"
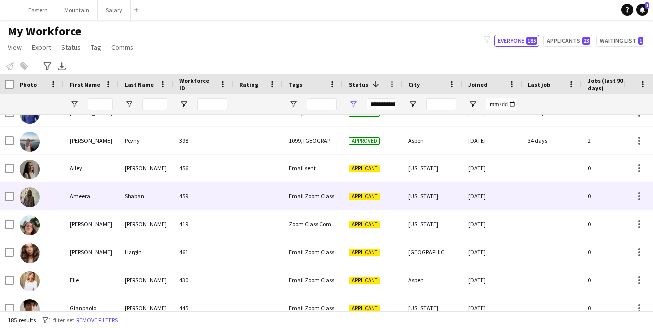
scroll to position [1104, 0]
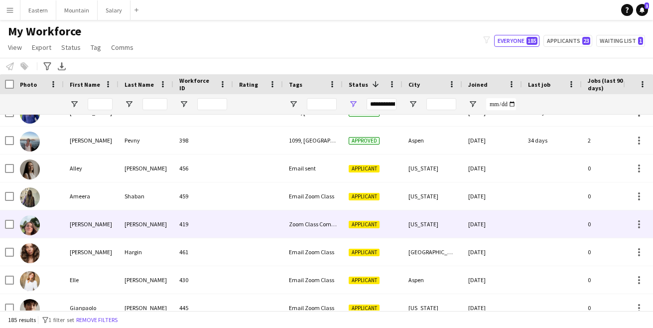
click at [248, 220] on div at bounding box center [258, 223] width 50 height 27
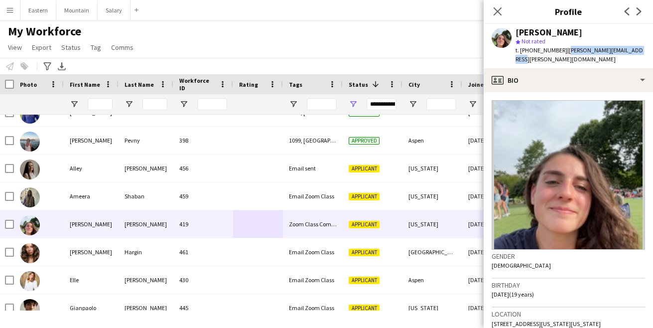
drag, startPoint x: 561, startPoint y: 51, endPoint x: 635, endPoint y: 53, distance: 74.3
click at [635, 53] on span "| anna.siragusa@gwmail.gwu.edu" at bounding box center [580, 54] width 128 height 16
click at [598, 52] on span "| anna.siragusa@gwmail.gwu.edu" at bounding box center [580, 54] width 128 height 16
drag, startPoint x: 561, startPoint y: 50, endPoint x: 642, endPoint y: 53, distance: 81.3
click at [642, 53] on div "Anna Siragusa star Not rated t. +16098206515 | anna.siragusa@gwmail.gwu.edu" at bounding box center [568, 46] width 169 height 44
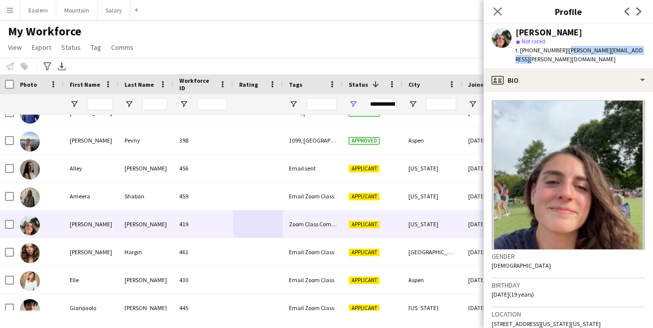
copy span "[PERSON_NAME][EMAIL_ADDRESS][PERSON_NAME][DOMAIN_NAME]"
click at [500, 13] on icon at bounding box center [497, 10] width 9 height 9
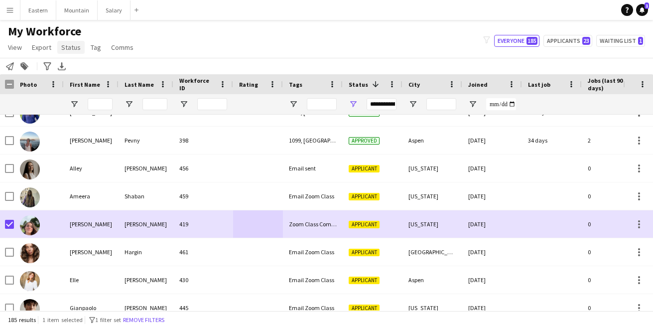
click at [67, 46] on span "Status" at bounding box center [70, 47] width 19 height 9
click at [74, 65] on span "Edit" at bounding box center [70, 68] width 11 height 9
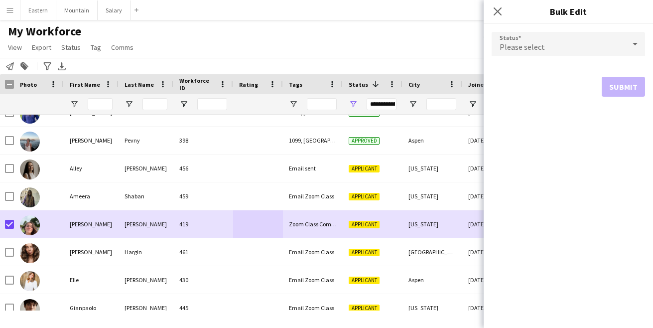
click at [519, 51] on span "Please select" at bounding box center [522, 47] width 45 height 10
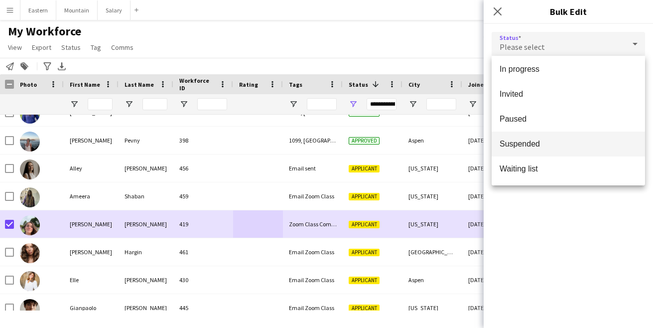
scroll to position [0, 0]
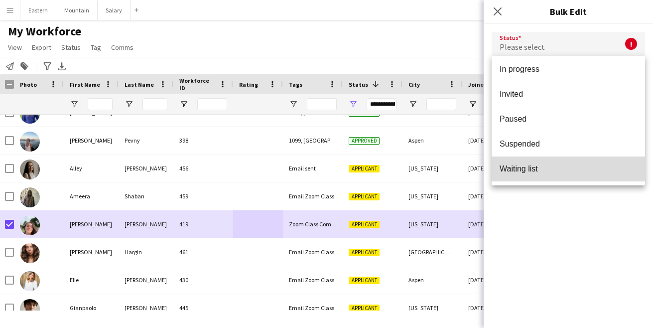
click at [528, 164] on span "Waiting list" at bounding box center [569, 168] width 138 height 9
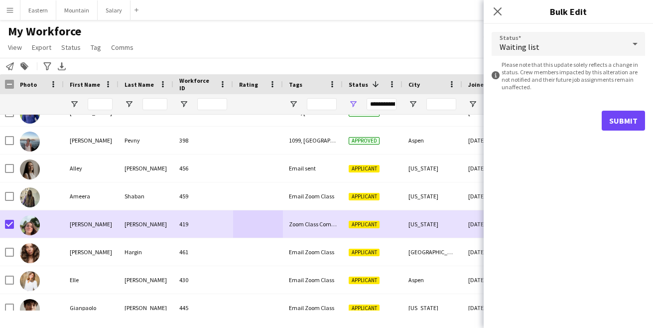
click at [614, 117] on button "Submit" at bounding box center [623, 121] width 43 height 20
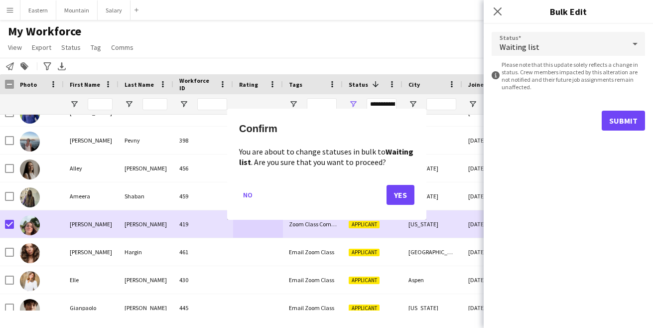
click at [403, 191] on button "Yes" at bounding box center [401, 194] width 28 height 20
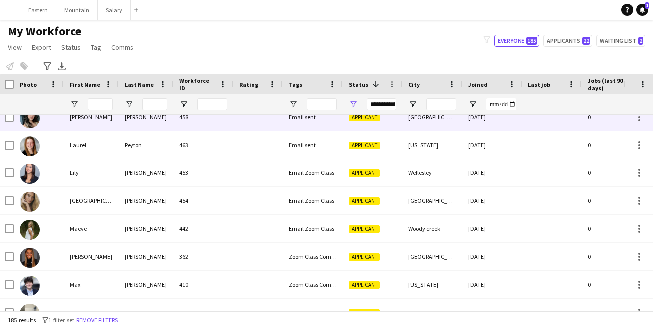
scroll to position [1443, 0]
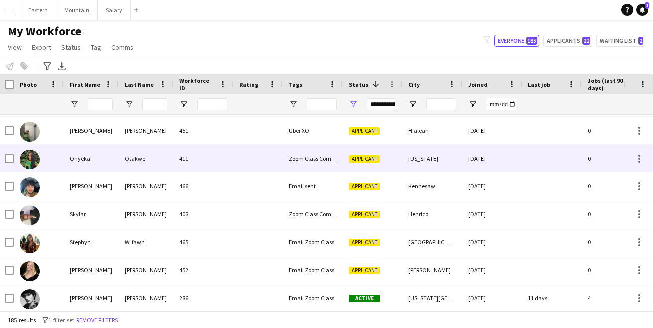
click at [219, 164] on div "411" at bounding box center [203, 158] width 60 height 27
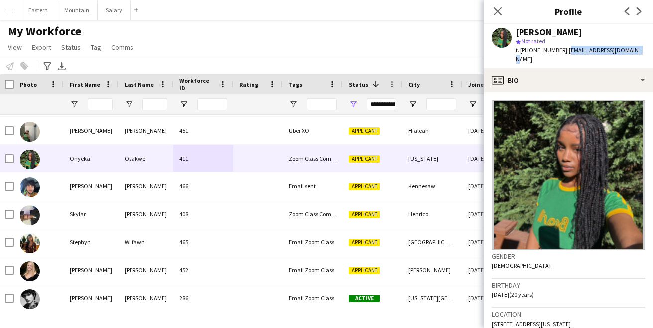
drag, startPoint x: 561, startPoint y: 50, endPoint x: 640, endPoint y: 52, distance: 79.3
click at [640, 52] on app-profile-header "Onyeka Osakwe star Not rated t. +12405652070 | onyekajosakwe@gmail.com" at bounding box center [568, 46] width 169 height 44
copy span "[EMAIL_ADDRESS][DOMAIN_NAME]"
click at [497, 6] on app-icon "Close pop-in" at bounding box center [498, 11] width 14 height 14
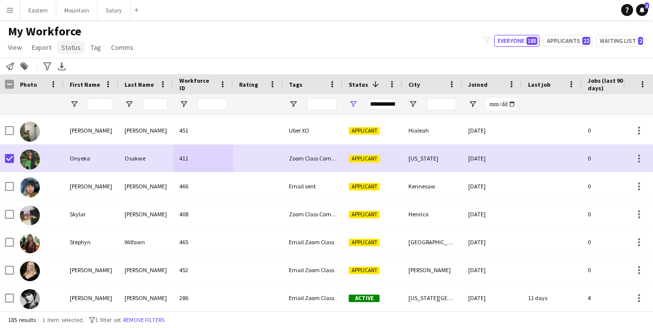
click at [74, 48] on span "Status" at bounding box center [70, 47] width 19 height 9
click at [75, 67] on span "Edit" at bounding box center [70, 68] width 11 height 9
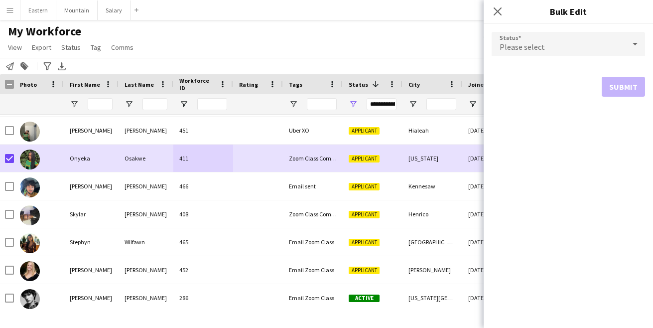
click at [534, 50] on span "Please select" at bounding box center [522, 47] width 45 height 10
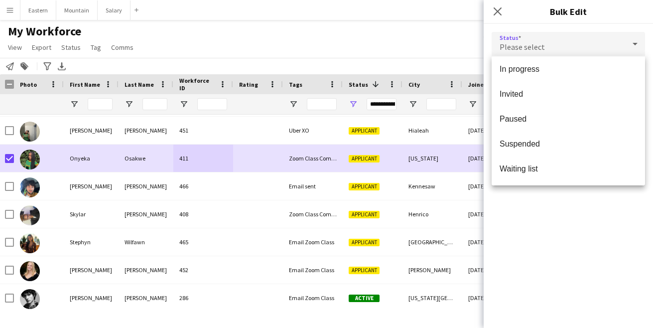
scroll to position [103, 0]
click at [529, 164] on span "Waiting list" at bounding box center [569, 168] width 138 height 9
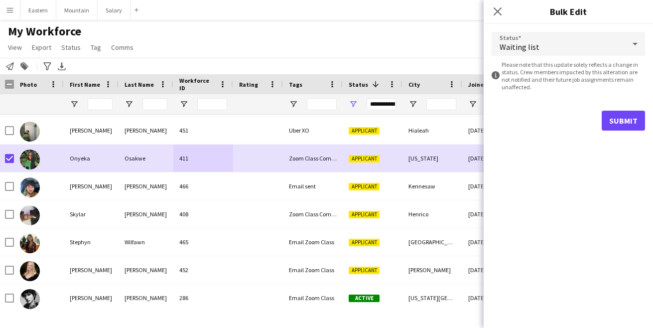
click at [624, 124] on button "Submit" at bounding box center [623, 121] width 43 height 20
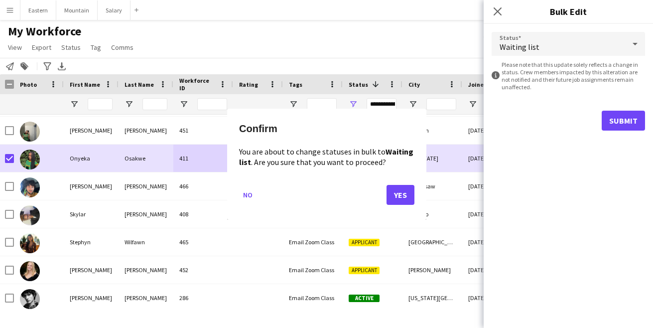
click at [408, 194] on button "Yes" at bounding box center [401, 194] width 28 height 20
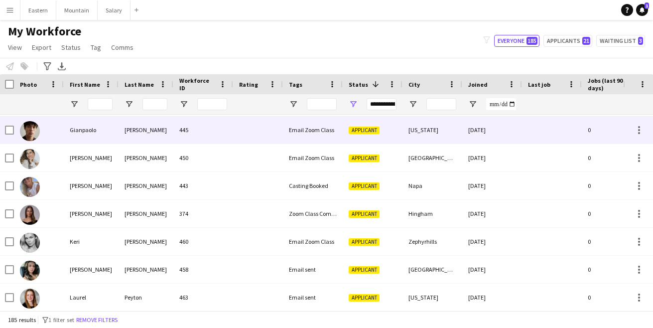
scroll to position [1327, 0]
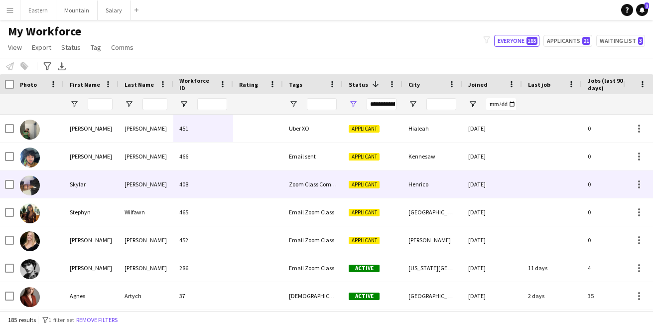
click at [84, 186] on div "Skylar" at bounding box center [91, 183] width 55 height 27
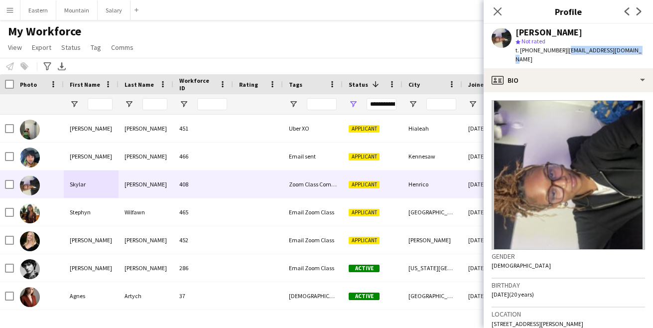
drag, startPoint x: 561, startPoint y: 51, endPoint x: 632, endPoint y: 52, distance: 71.3
click at [632, 52] on div "Skylar Saunders star Not rated t. +18049866067 | skymadison411@gmail.com" at bounding box center [568, 46] width 169 height 44
copy span "[EMAIL_ADDRESS][DOMAIN_NAME]"
click at [500, 13] on icon at bounding box center [497, 10] width 9 height 9
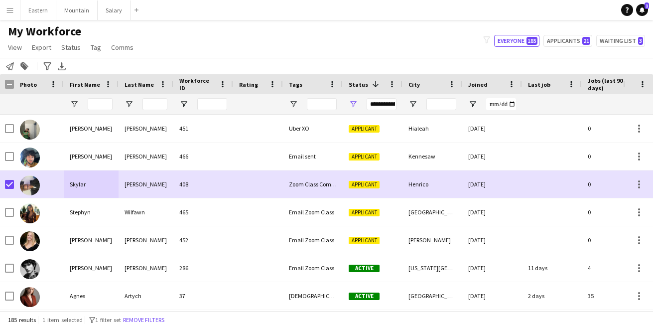
click at [73, 54] on app-page-menu "View Views Default view New view Update view Delete view Edit name Customise vi…" at bounding box center [72, 48] width 144 height 19
click at [73, 46] on span "Status" at bounding box center [70, 47] width 19 height 9
click at [77, 65] on link "Edit" at bounding box center [92, 68] width 70 height 21
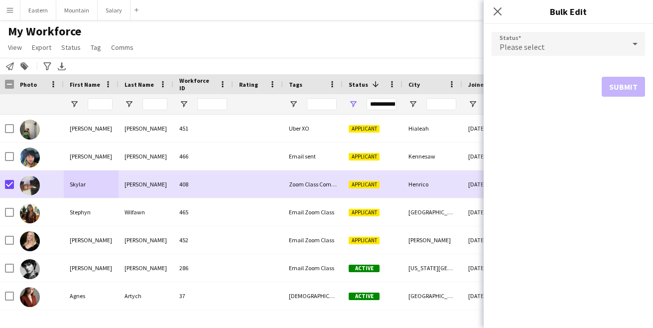
click at [524, 45] on span "Please select" at bounding box center [522, 47] width 45 height 10
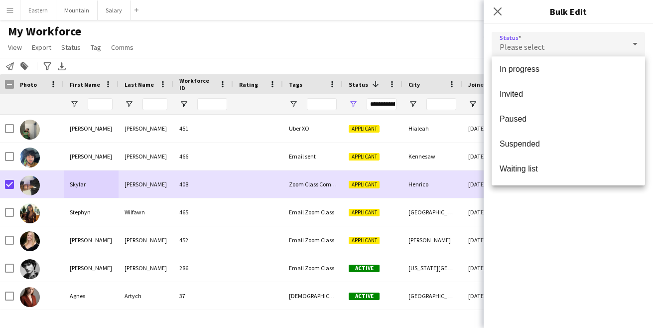
scroll to position [103, 0]
click at [521, 175] on mat-option "Waiting list" at bounding box center [569, 169] width 154 height 25
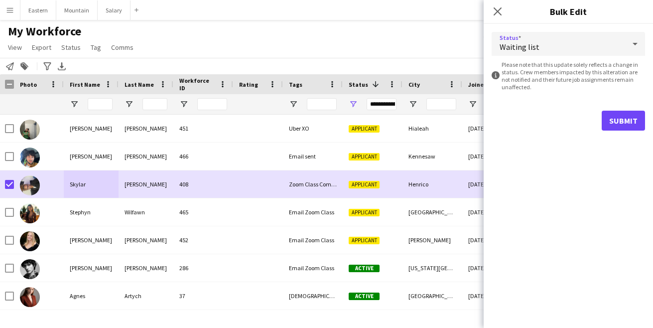
click at [536, 212] on div "Status Waiting list information-circle Please note that this update solely refl…" at bounding box center [568, 176] width 169 height 304
click at [622, 124] on button "Submit" at bounding box center [623, 121] width 43 height 20
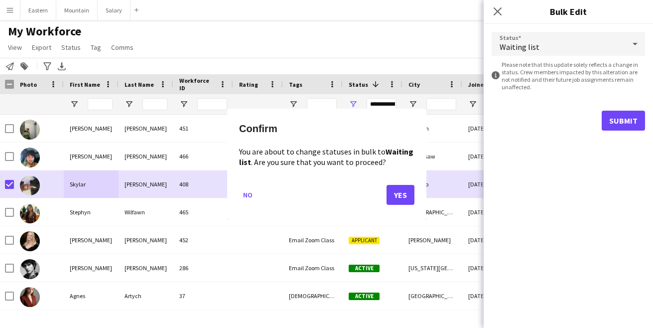
click at [402, 196] on button "Yes" at bounding box center [401, 194] width 28 height 20
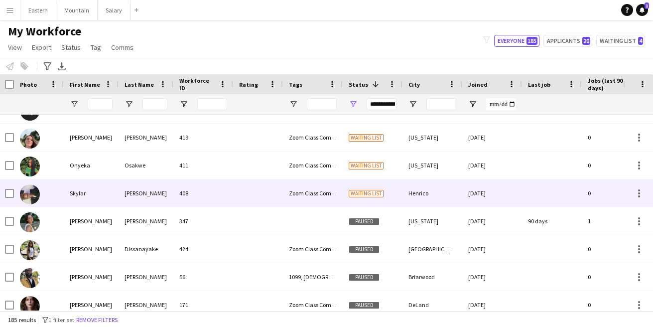
scroll to position [22, 0]
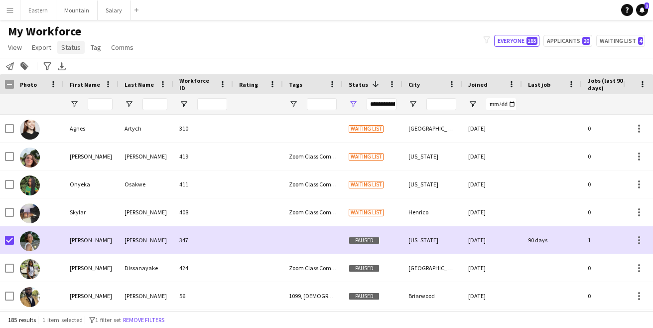
click at [73, 47] on span "Status" at bounding box center [70, 47] width 19 height 9
click at [75, 66] on span "Edit" at bounding box center [70, 68] width 11 height 9
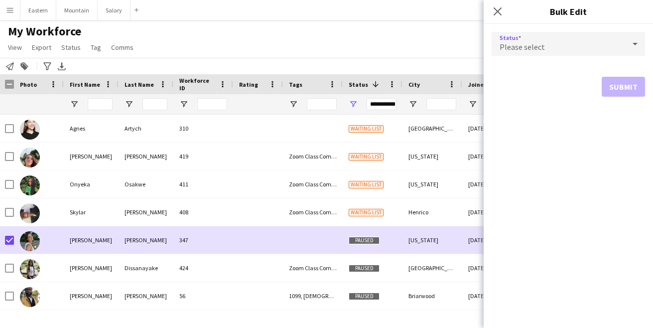
click at [524, 52] on div "Please select" at bounding box center [559, 44] width 134 height 24
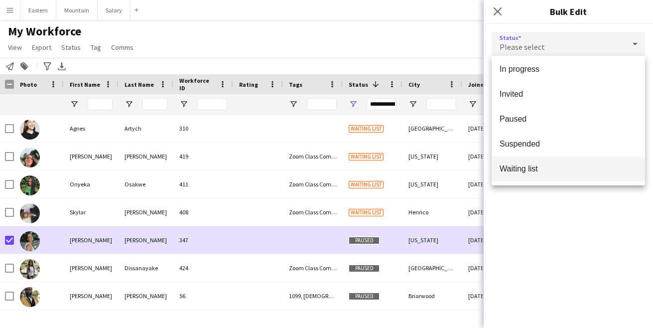
scroll to position [103, 0]
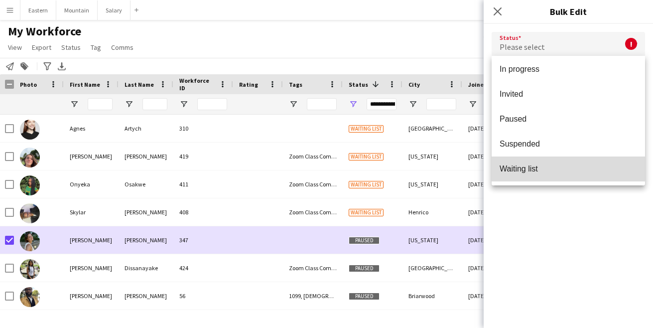
click at [527, 171] on span "Waiting list" at bounding box center [569, 168] width 138 height 9
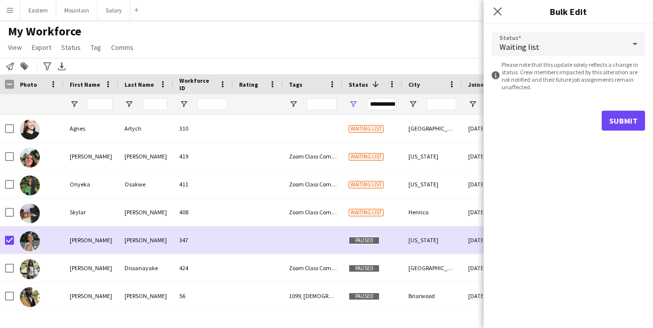
click at [619, 121] on button "Submit" at bounding box center [623, 121] width 43 height 20
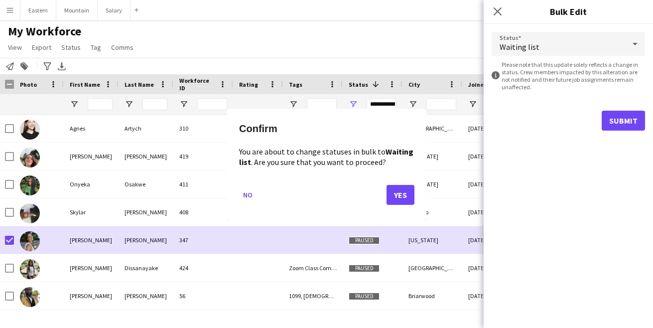
click at [402, 195] on button "Yes" at bounding box center [401, 194] width 28 height 20
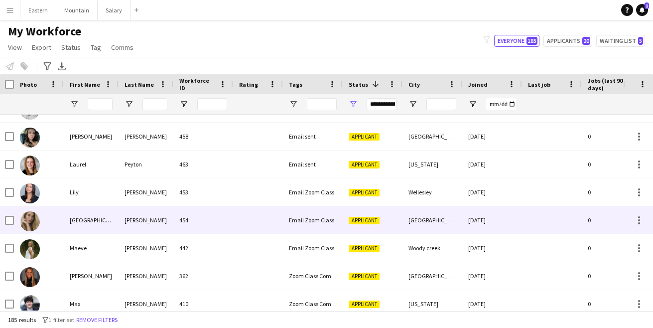
scroll to position [1612, 0]
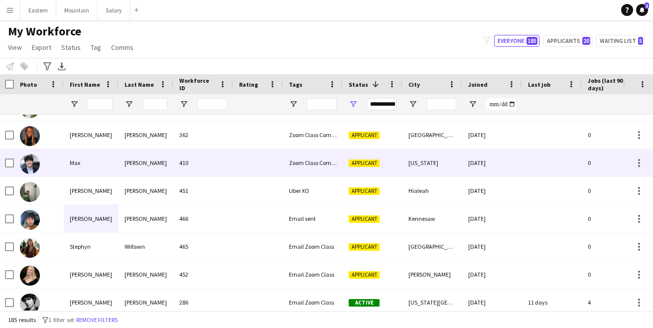
click at [54, 164] on div at bounding box center [39, 162] width 50 height 27
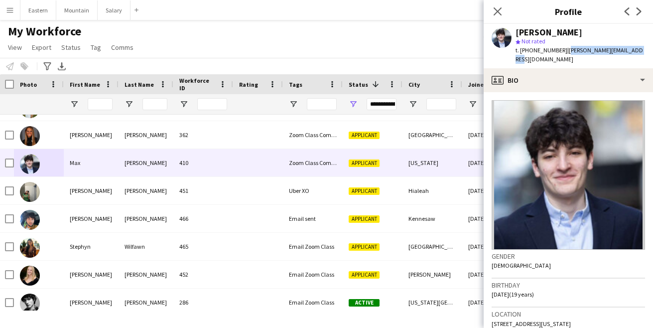
drag, startPoint x: 560, startPoint y: 51, endPoint x: 637, endPoint y: 49, distance: 76.8
click at [637, 49] on div "Max Fitzsimons star Not rated t. +16466476174 | fitzsimons.max5@gmail.com" at bounding box center [568, 46] width 169 height 44
copy span "[PERSON_NAME][EMAIL_ADDRESS][DOMAIN_NAME]"
click at [496, 6] on app-icon "Close pop-in" at bounding box center [498, 11] width 14 height 14
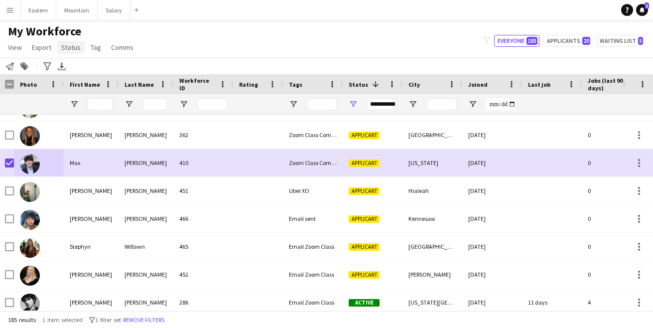
click at [70, 50] on span "Status" at bounding box center [70, 47] width 19 height 9
click at [71, 66] on span "Edit" at bounding box center [70, 68] width 11 height 9
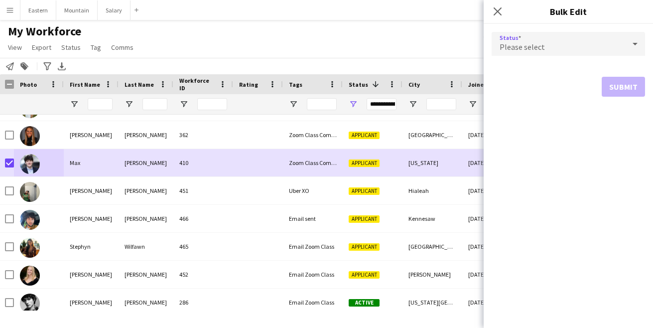
click at [518, 43] on span "Please select" at bounding box center [522, 47] width 45 height 10
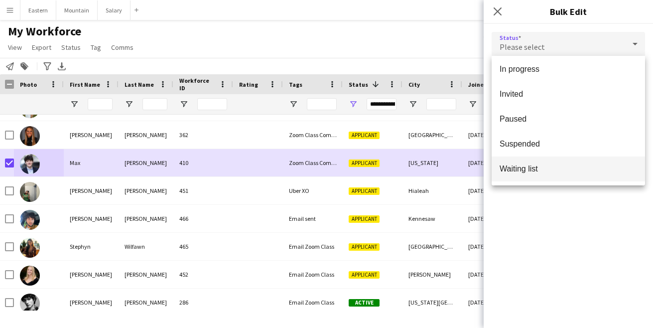
scroll to position [103, 0]
click at [522, 167] on span "Waiting list" at bounding box center [569, 168] width 138 height 9
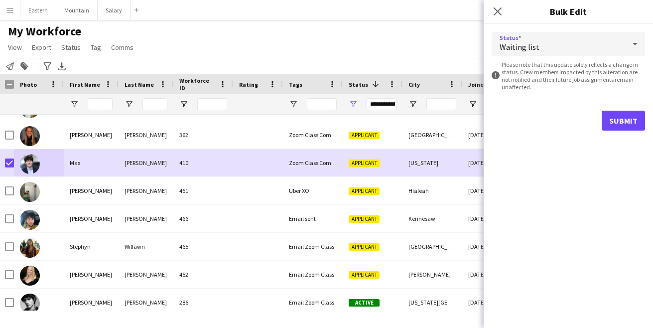
click at [620, 127] on button "Submit" at bounding box center [623, 121] width 43 height 20
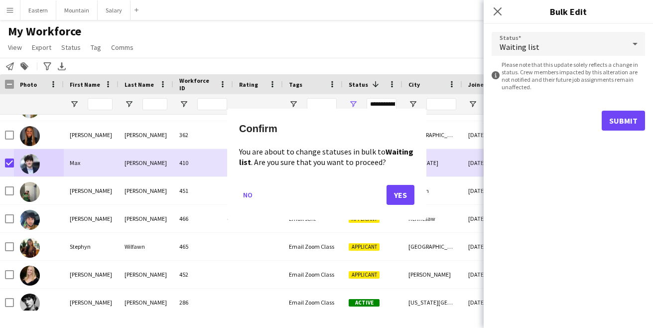
click at [400, 197] on button "Yes" at bounding box center [401, 194] width 28 height 20
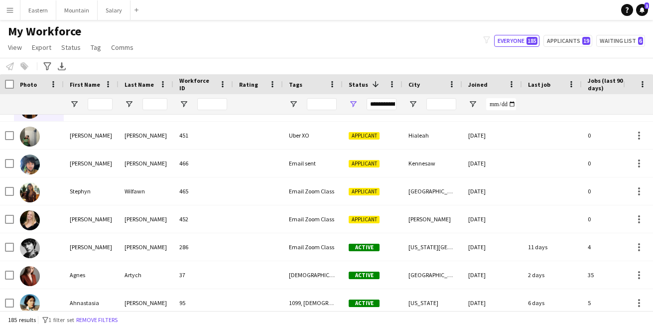
scroll to position [1769, 0]
